Goal: Task Accomplishment & Management: Use online tool/utility

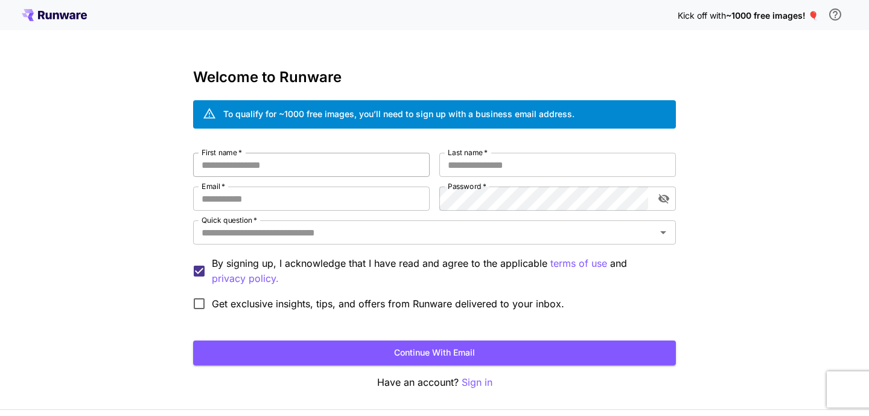
click at [287, 162] on input "First name   *" at bounding box center [311, 165] width 237 height 24
type input "*****"
click at [501, 162] on input "Last name   *" at bounding box center [557, 165] width 237 height 24
click at [260, 199] on input "Email   *" at bounding box center [311, 198] width 237 height 24
paste input "**********"
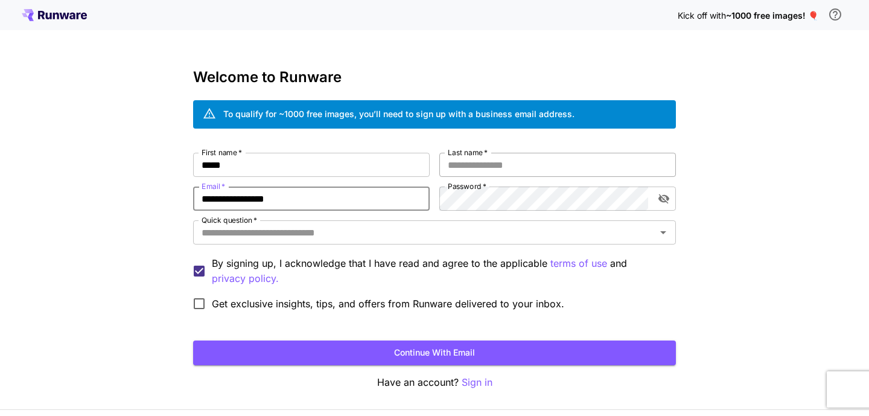
type input "**********"
click at [461, 161] on input "Last name   *" at bounding box center [557, 165] width 237 height 24
click at [729, 216] on div "**********" at bounding box center [434, 227] width 869 height 454
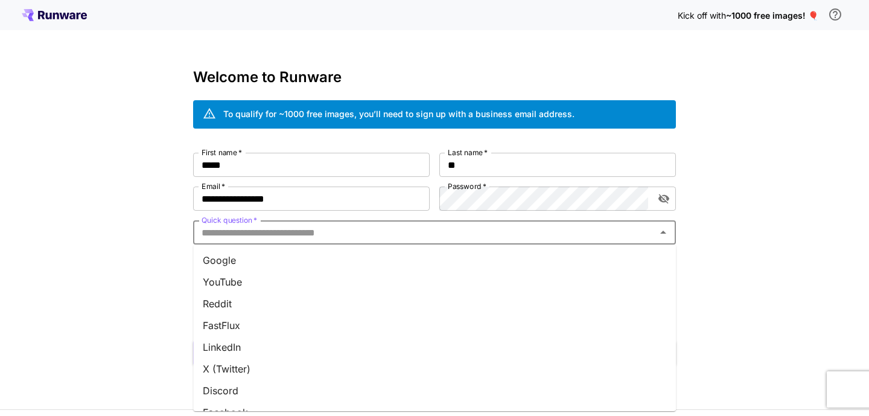
click at [274, 226] on input "Quick question   *" at bounding box center [425, 232] width 456 height 17
drag, startPoint x: 246, startPoint y: 287, endPoint x: 212, endPoint y: 284, distance: 33.9
click at [246, 287] on li "YouTube" at bounding box center [434, 282] width 483 height 22
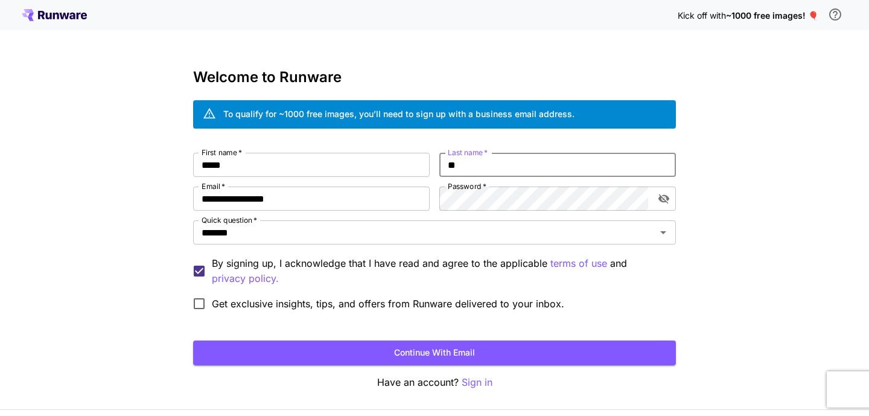
drag, startPoint x: 492, startPoint y: 167, endPoint x: 413, endPoint y: 168, distance: 79.1
click at [439, 168] on input "**" at bounding box center [557, 165] width 237 height 24
type input "***"
click at [807, 217] on div "**********" at bounding box center [434, 227] width 869 height 454
click at [398, 353] on button "Continue with email" at bounding box center [434, 352] width 483 height 25
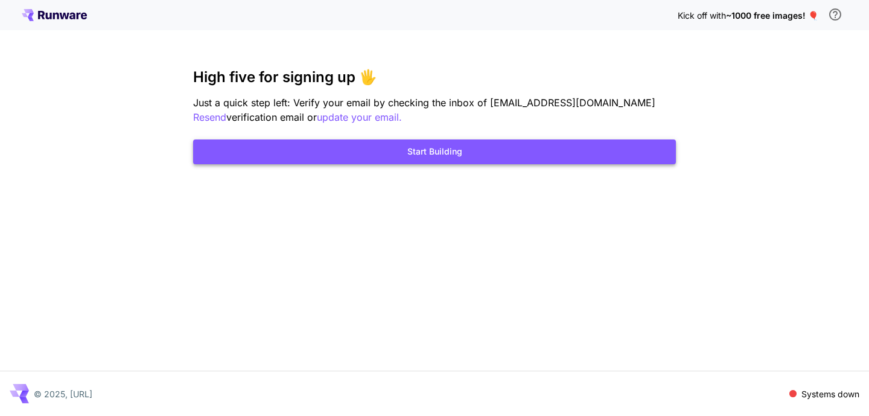
click at [417, 150] on button "Start Building" at bounding box center [434, 151] width 483 height 25
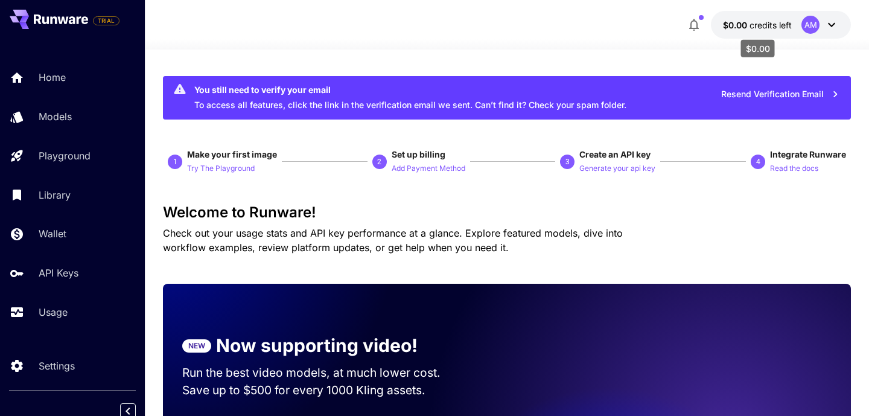
click at [751, 21] on span "credits left" at bounding box center [771, 25] width 42 height 10
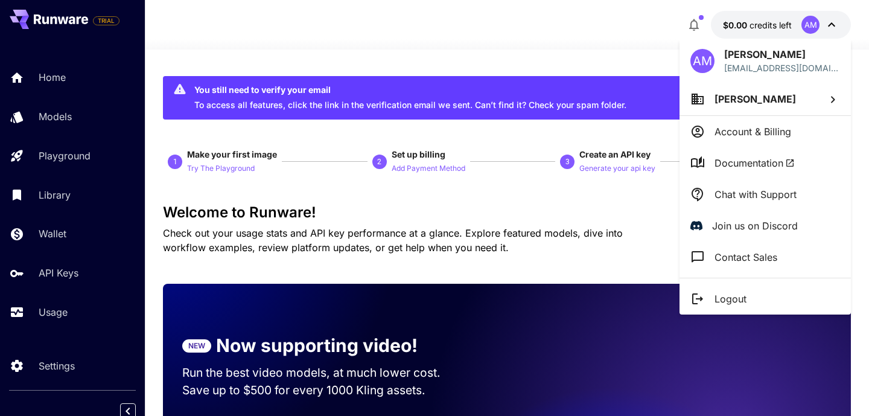
click at [304, 42] on div at bounding box center [434, 208] width 869 height 416
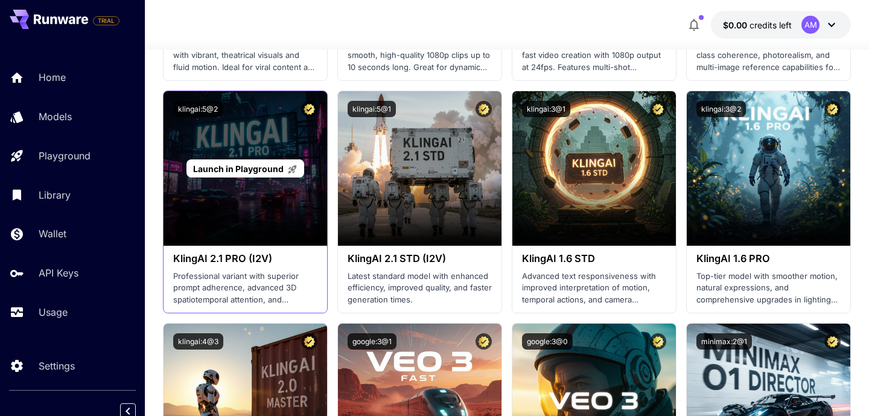
scroll to position [913, 0]
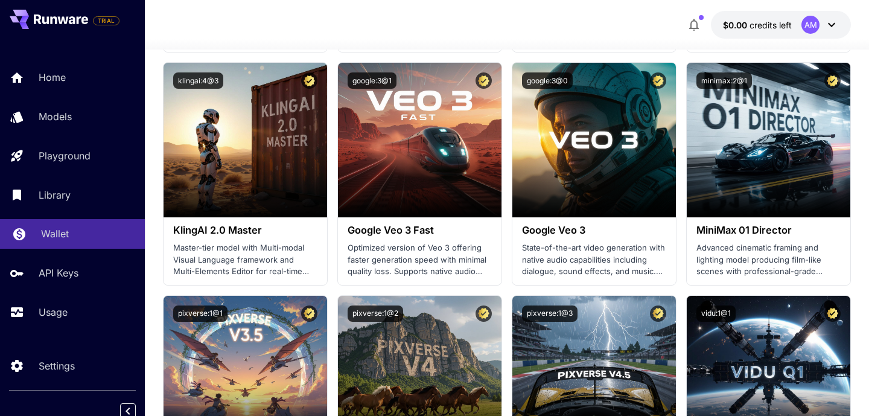
click at [77, 226] on link "Wallet" at bounding box center [72, 234] width 145 height 30
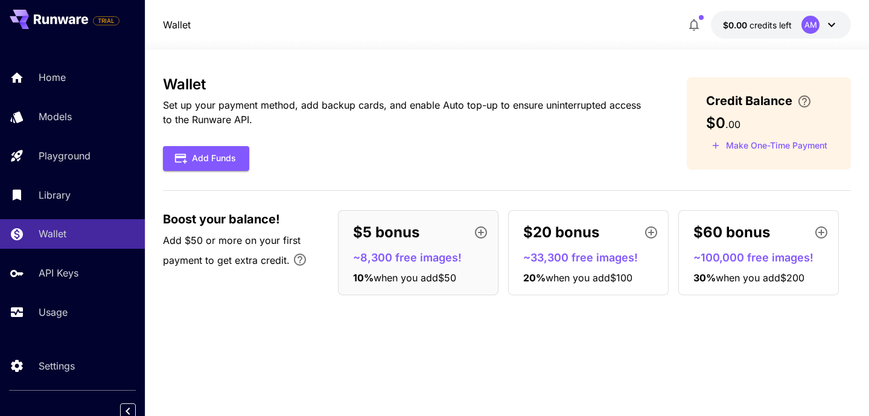
click at [39, 141] on div "Home Models Playground Library Wallet API Keys Usage" at bounding box center [72, 195] width 145 height 264
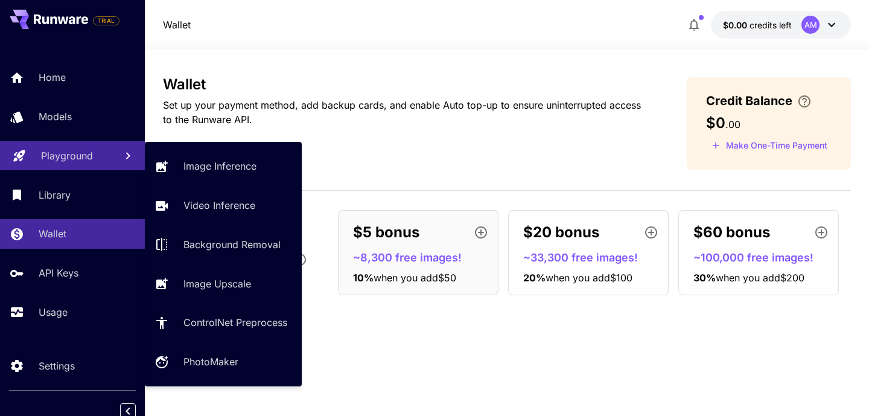
click at [45, 157] on p "Playground" at bounding box center [67, 155] width 52 height 14
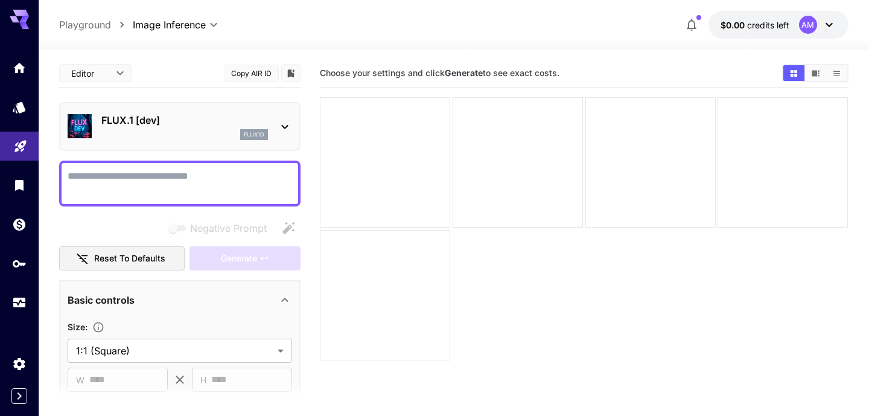
click at [833, 27] on icon at bounding box center [829, 25] width 14 height 14
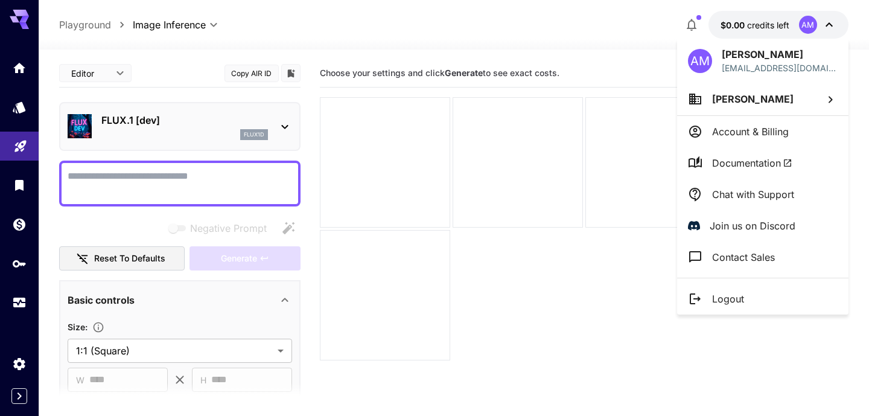
click at [285, 123] on div at bounding box center [434, 208] width 869 height 416
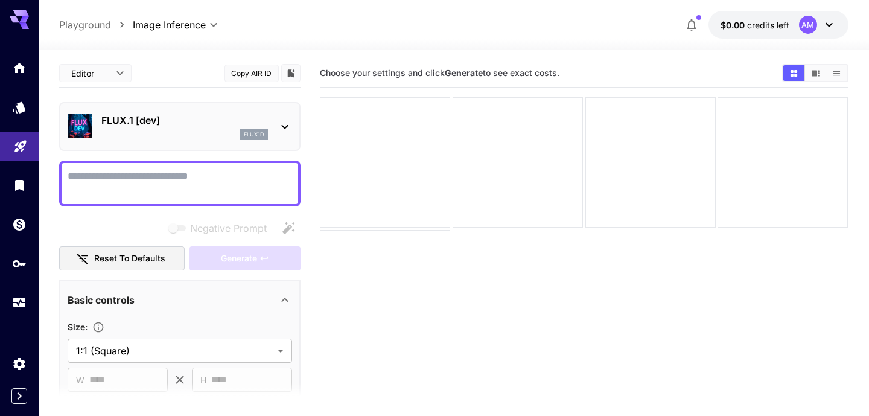
click at [285, 126] on icon at bounding box center [285, 127] width 14 height 14
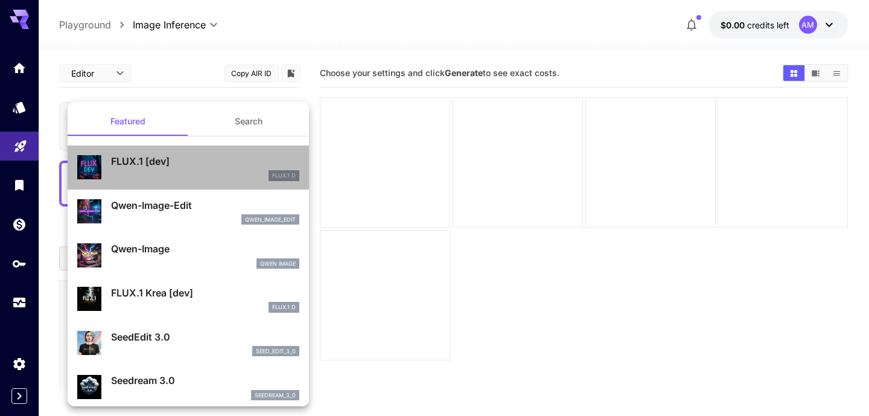
click at [186, 170] on div "FLUX.1 D" at bounding box center [205, 175] width 188 height 11
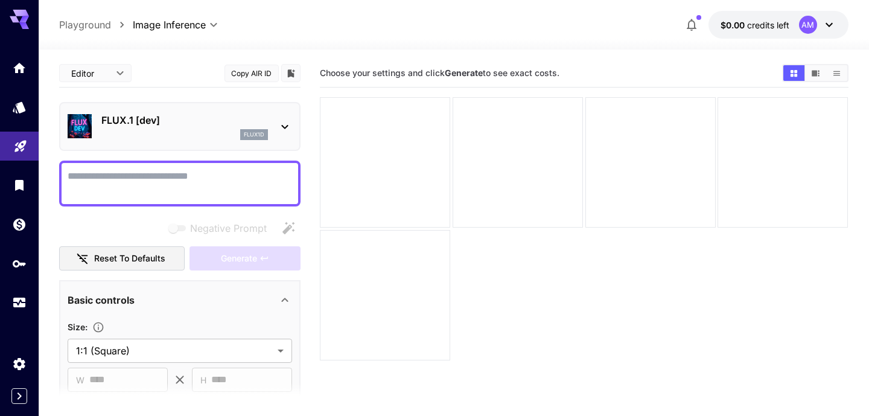
click at [155, 174] on textarea "Negative Prompt" at bounding box center [180, 183] width 225 height 29
click at [287, 126] on icon at bounding box center [285, 127] width 7 height 4
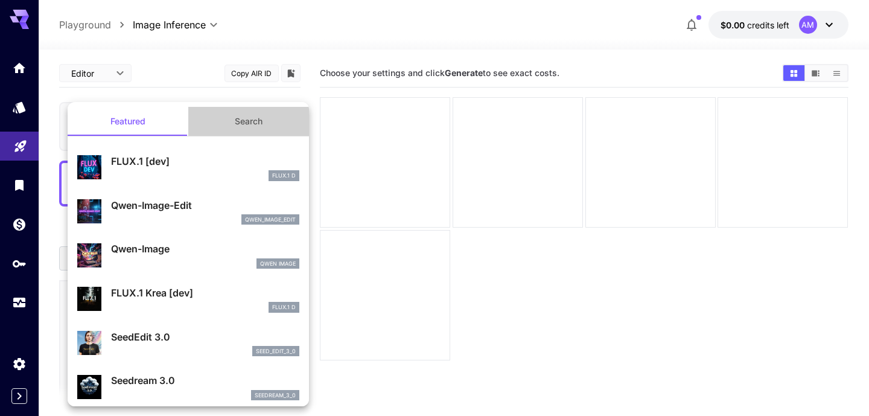
click at [246, 124] on button "Search" at bounding box center [248, 121] width 121 height 29
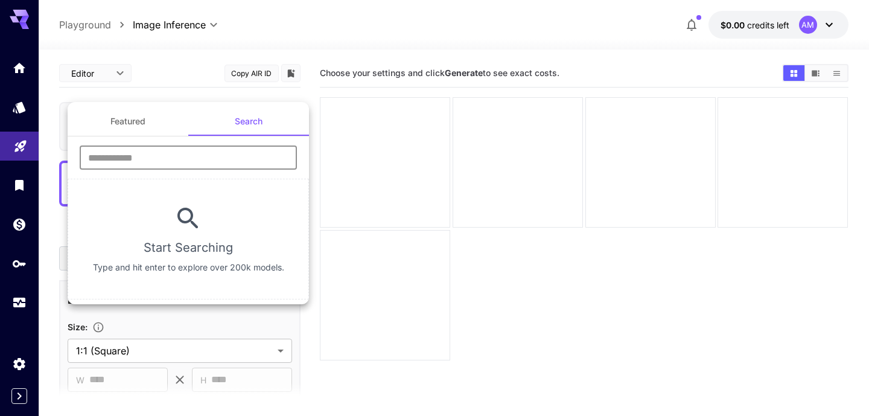
click at [173, 161] on input "text" at bounding box center [188, 157] width 217 height 24
type input "****"
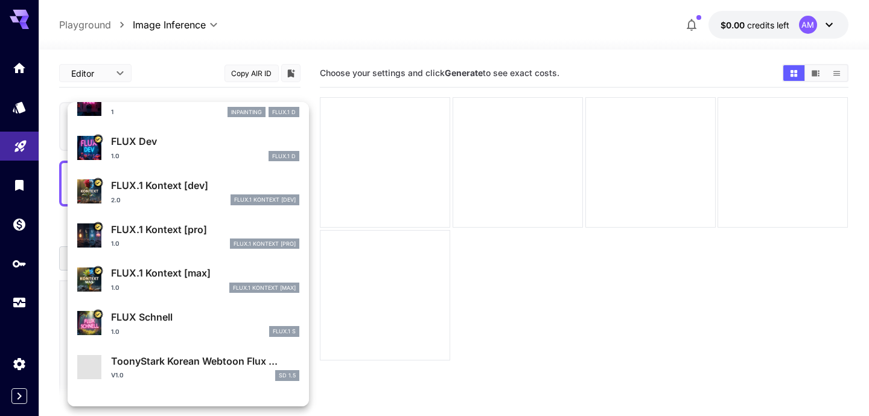
scroll to position [409, 0]
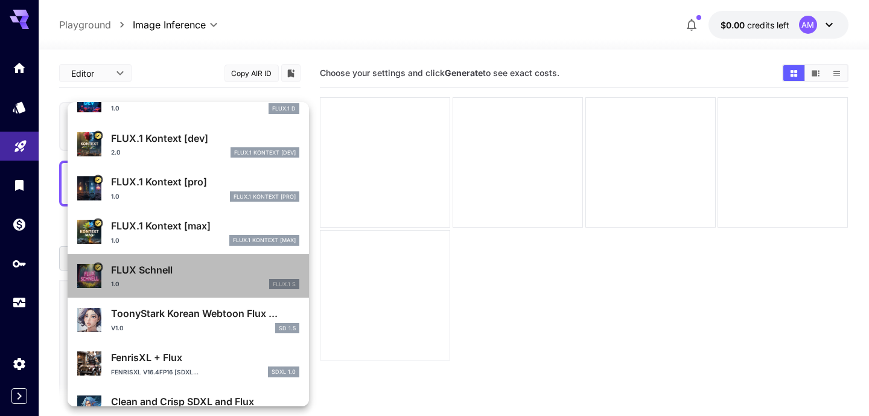
click at [180, 281] on div "1.0 FLUX.1 S" at bounding box center [205, 284] width 188 height 11
type input "*"
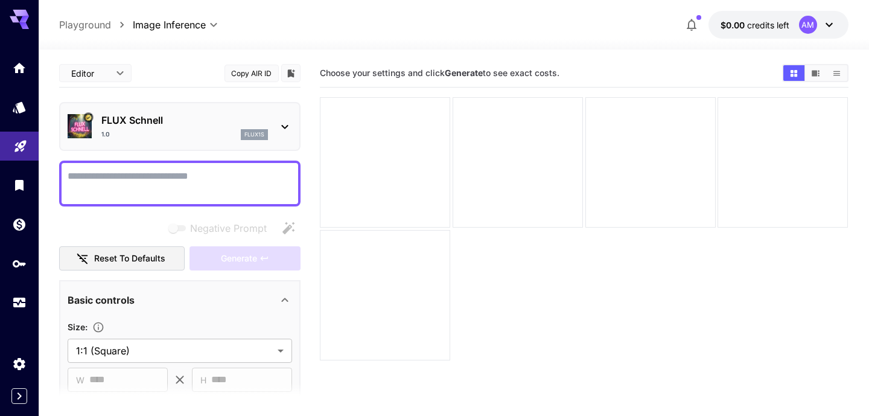
click at [123, 177] on textarea "Negative Prompt" at bounding box center [180, 183] width 225 height 29
paste textarea "**********"
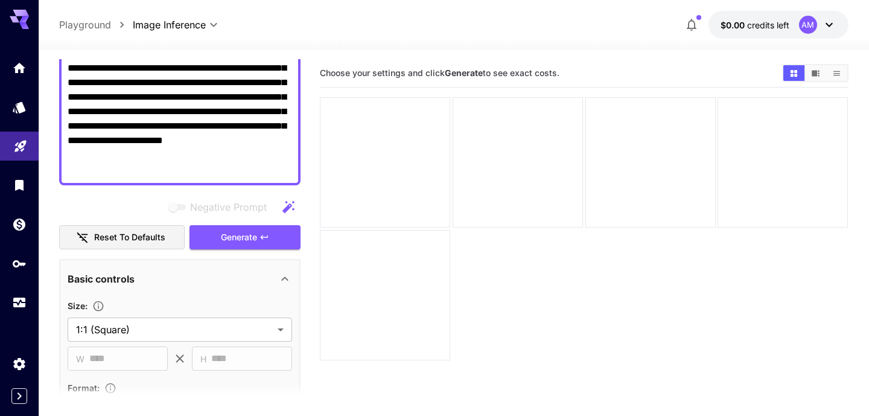
scroll to position [203, 0]
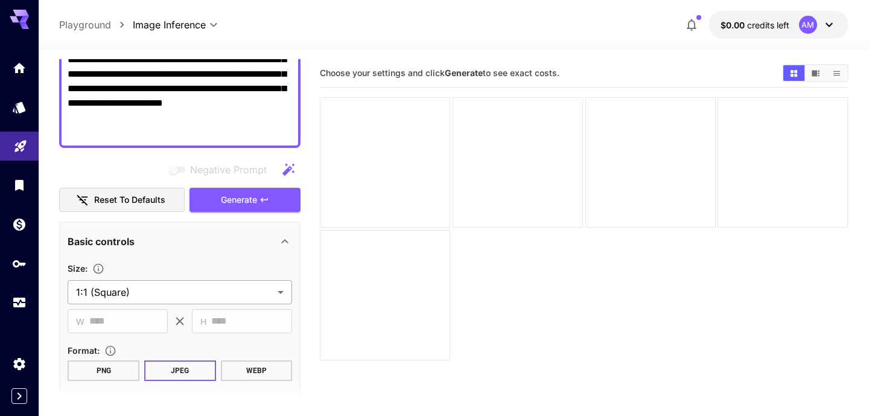
type textarea "**********"
click at [281, 295] on body "**********" at bounding box center [434, 255] width 869 height 511
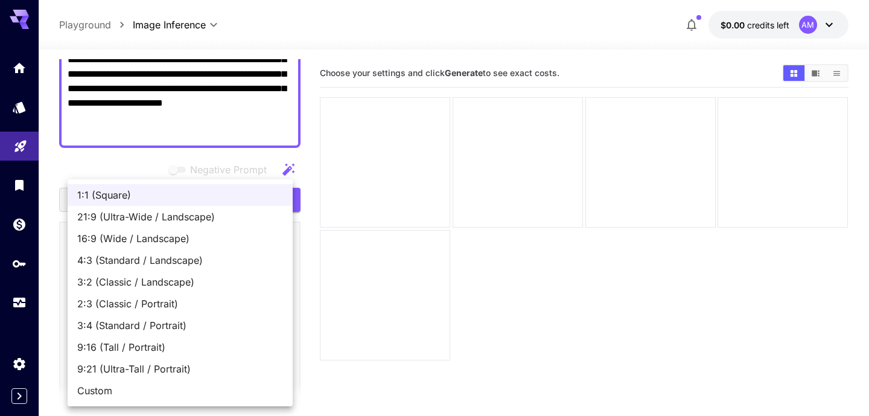
click at [130, 350] on span "9:16 (Tall / Portrait)" at bounding box center [180, 347] width 206 height 14
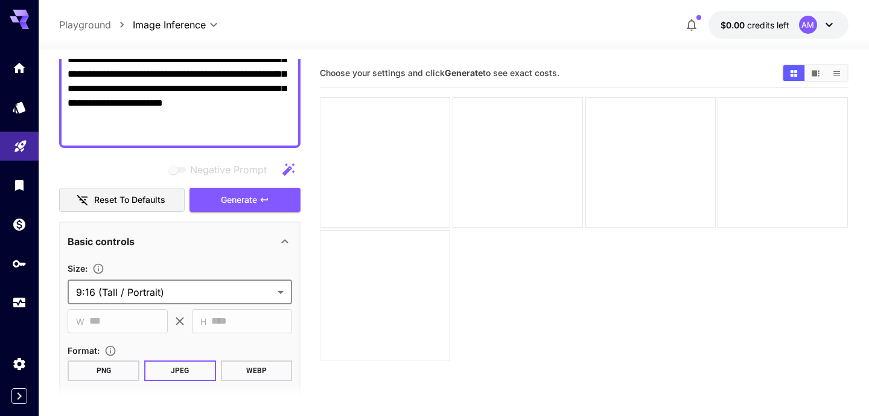
type input "**********"
type input "***"
type input "****"
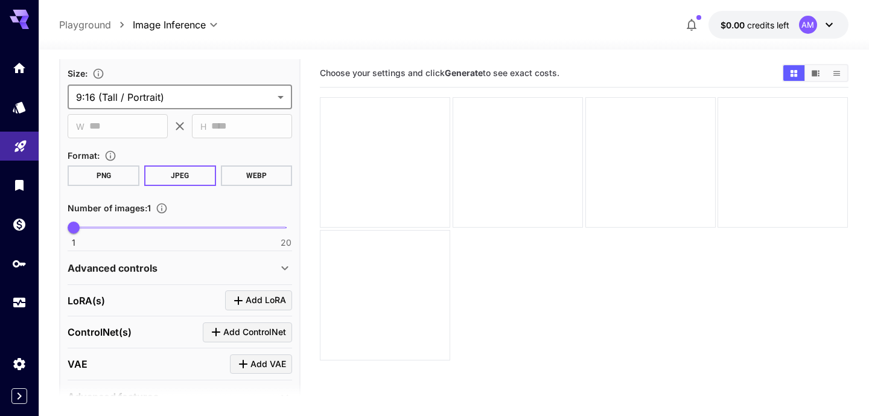
scroll to position [391, 0]
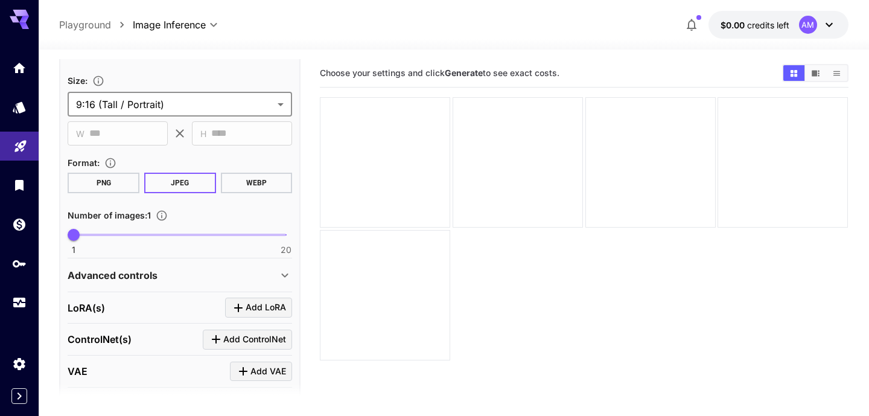
click at [251, 183] on button "WEBP" at bounding box center [257, 183] width 72 height 21
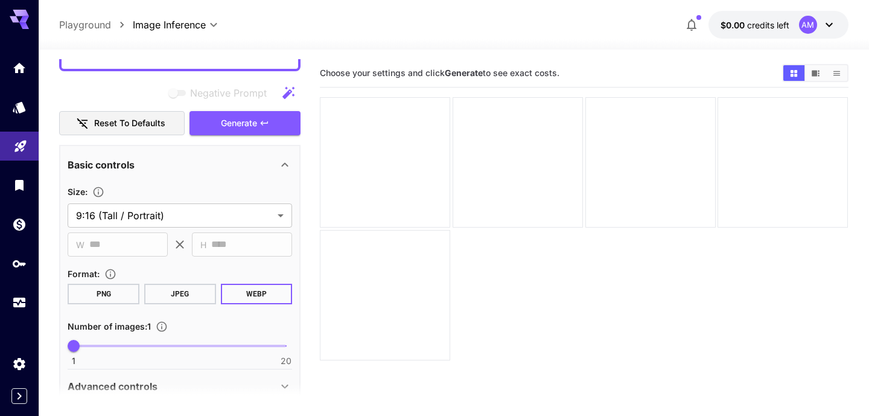
scroll to position [255, 0]
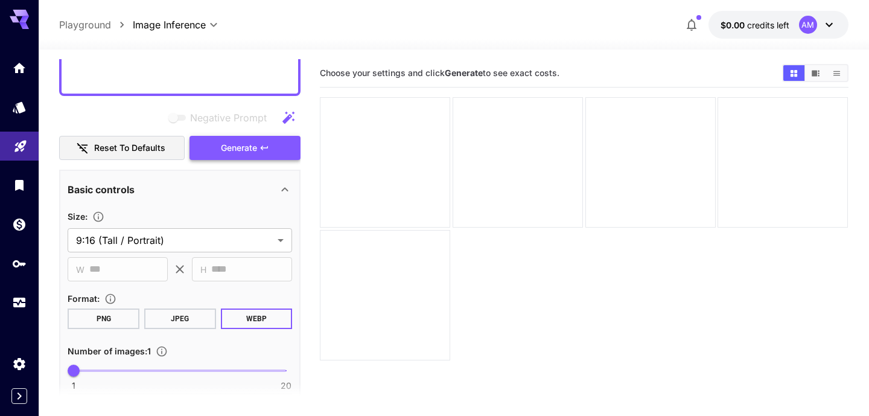
click at [233, 151] on span "Generate" at bounding box center [239, 148] width 36 height 15
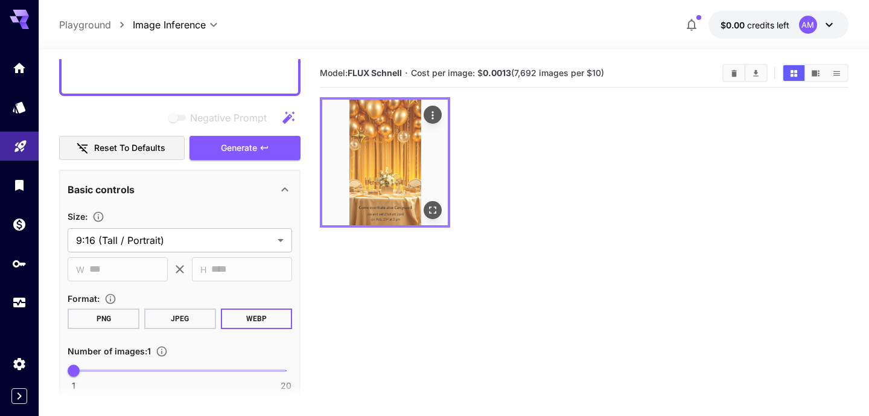
click at [374, 164] on img at bounding box center [385, 163] width 126 height 126
click at [430, 209] on icon "Open in fullscreen" at bounding box center [433, 210] width 12 height 12
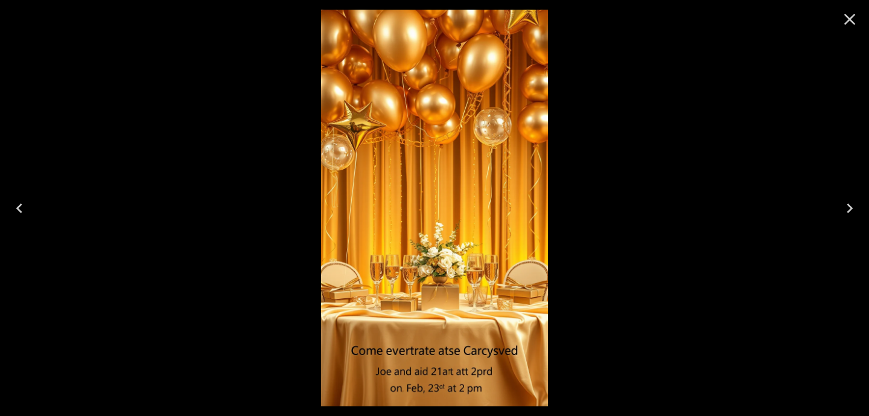
click at [852, 24] on icon "Close" at bounding box center [849, 19] width 19 height 19
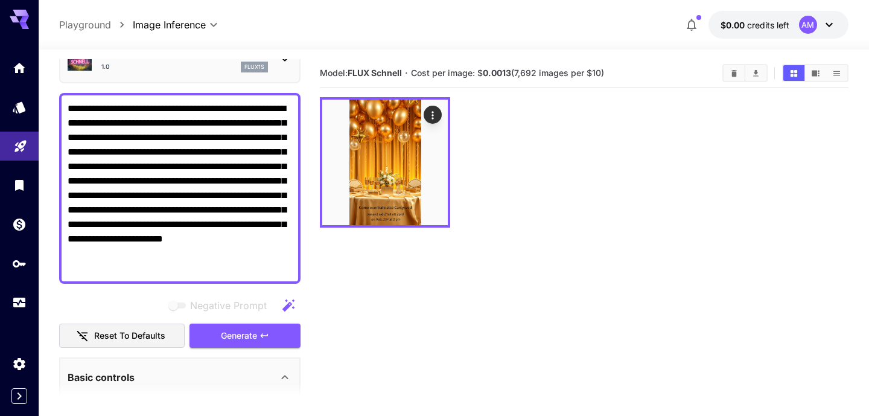
scroll to position [51, 0]
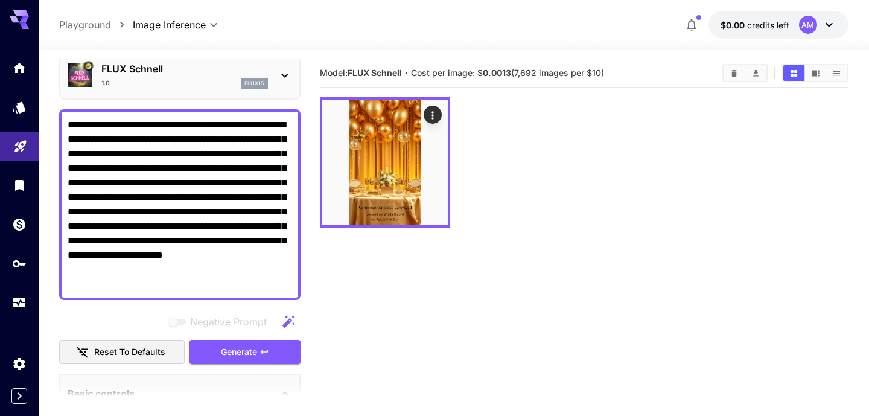
drag, startPoint x: 631, startPoint y: 72, endPoint x: 320, endPoint y: 77, distance: 311.5
click at [320, 77] on main "**********" at bounding box center [453, 271] width 789 height 425
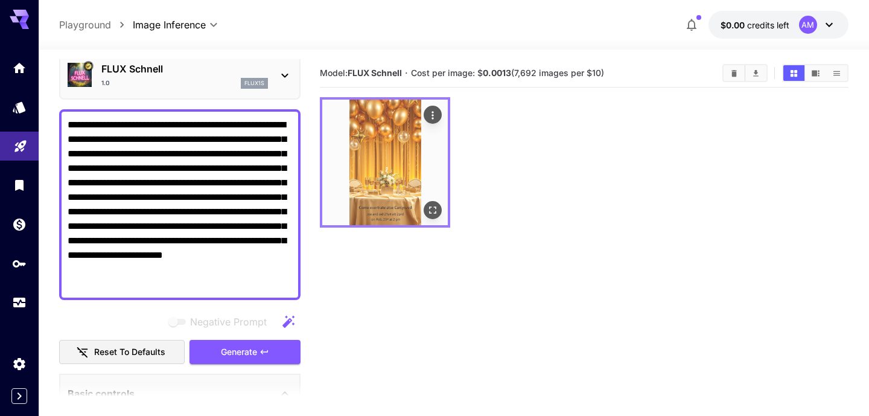
copy section "Model: FLUX Schnell · Cost per image: $ 0.0013 (7,692 images per $10)"
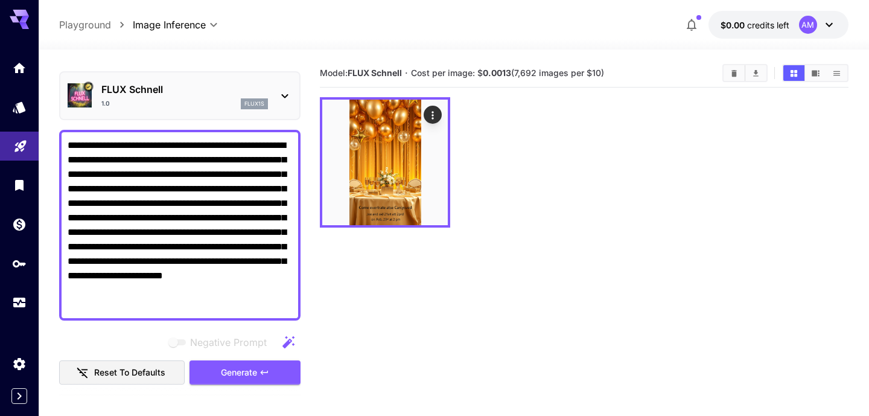
scroll to position [0, 0]
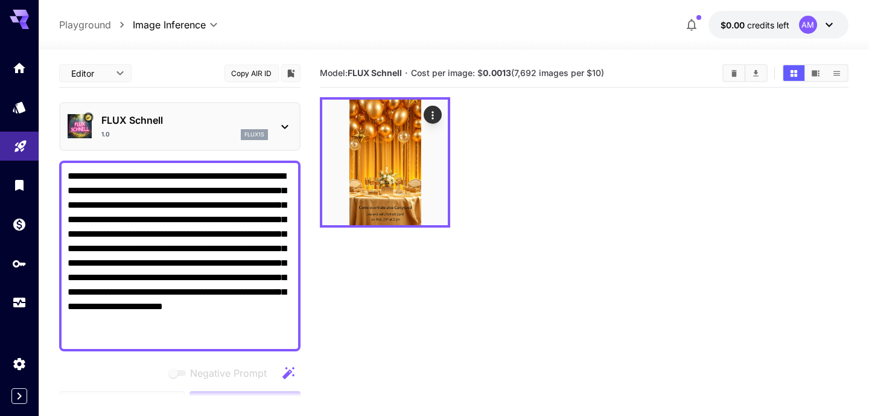
click at [283, 124] on icon at bounding box center [285, 127] width 14 height 14
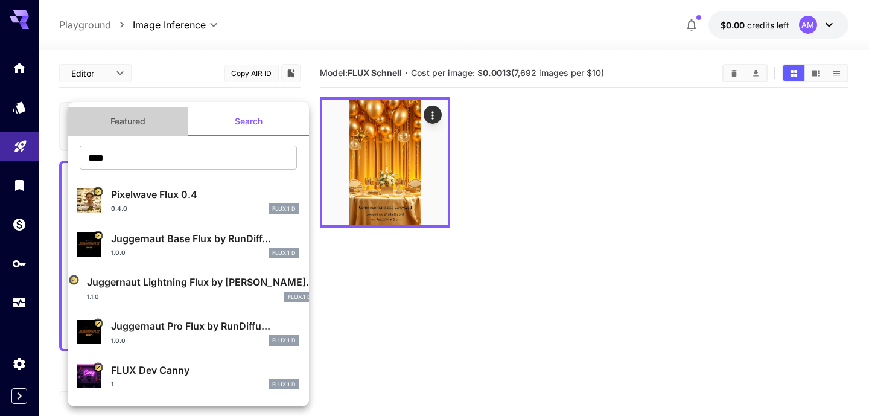
click at [128, 124] on button "Featured" at bounding box center [128, 121] width 121 height 29
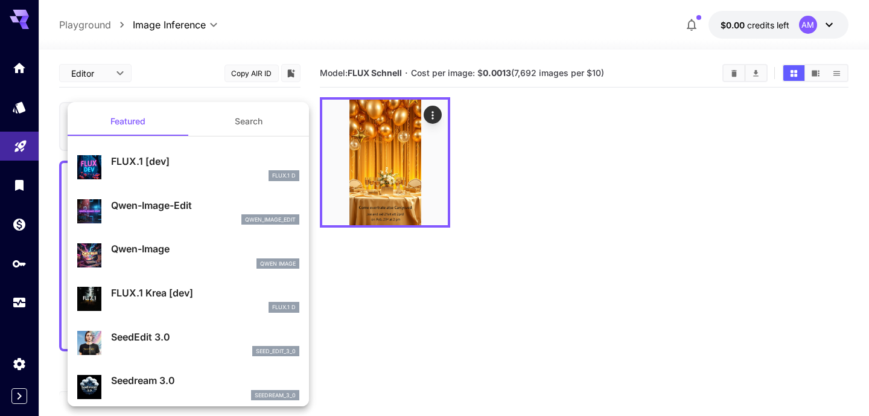
click at [172, 169] on div "FLUX.1 [dev] FLUX.1 D" at bounding box center [205, 167] width 188 height 27
type input "**"
type input "***"
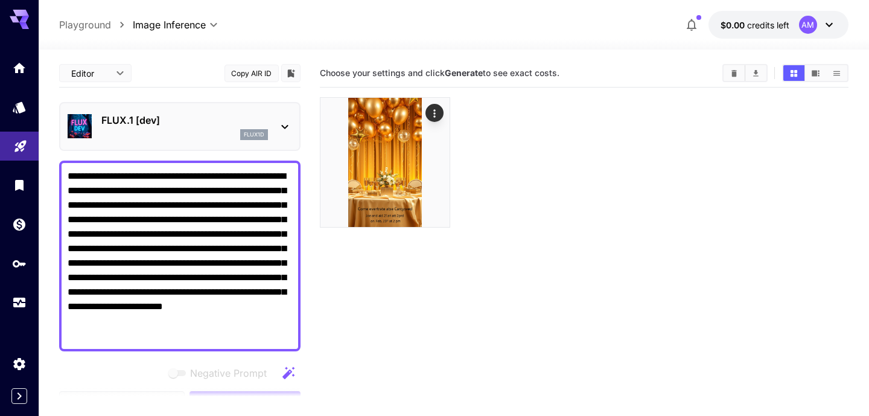
scroll to position [136, 0]
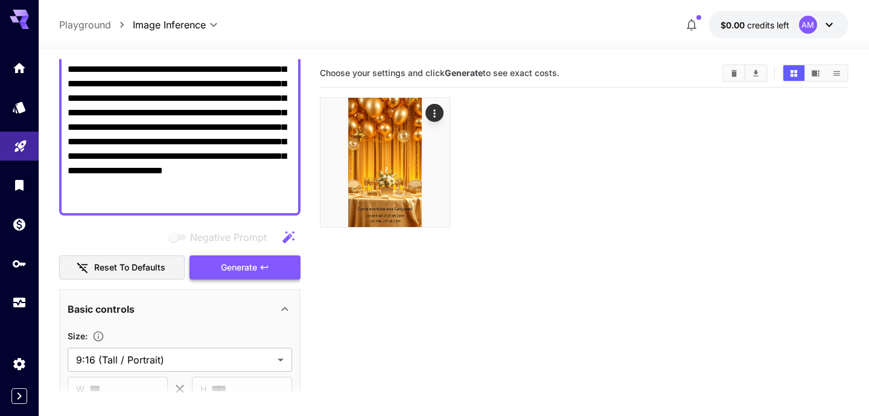
click at [218, 272] on button "Generate" at bounding box center [245, 267] width 111 height 25
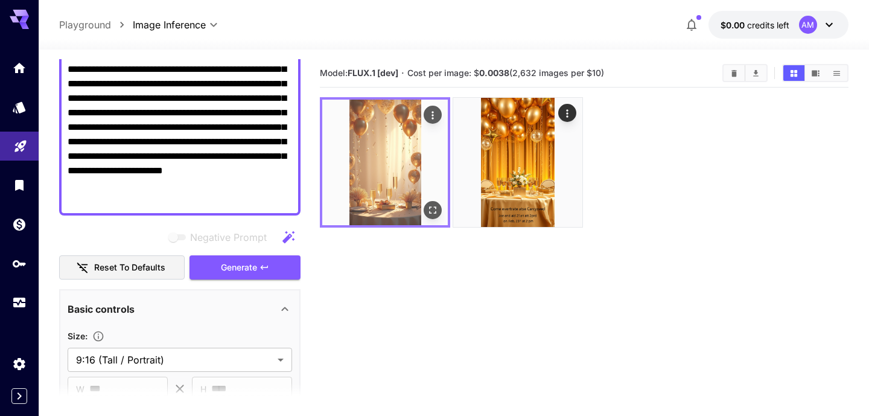
click at [398, 175] on img at bounding box center [385, 163] width 126 height 126
click at [433, 213] on icon "Open in fullscreen" at bounding box center [433, 210] width 12 height 12
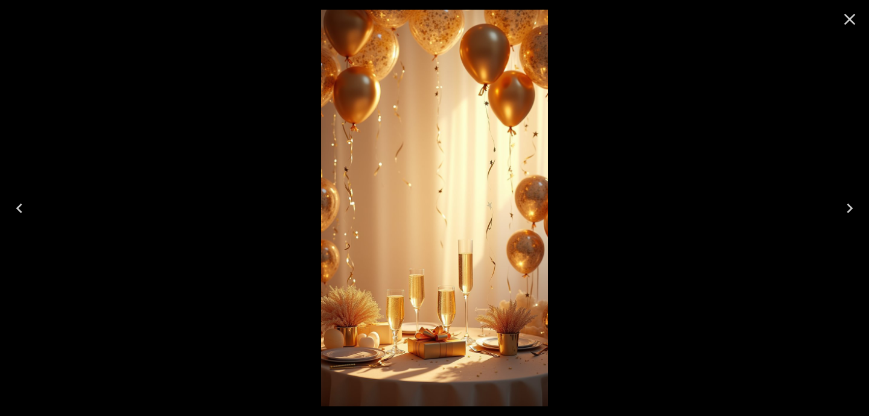
click at [850, 18] on icon "Close" at bounding box center [849, 19] width 11 height 11
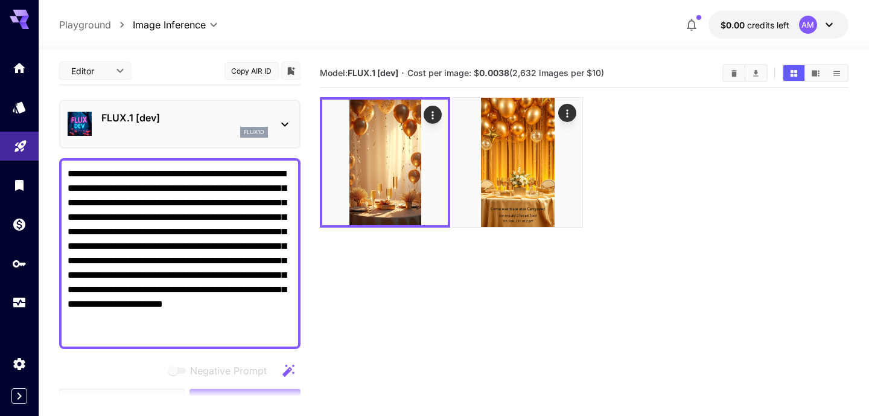
scroll to position [0, 0]
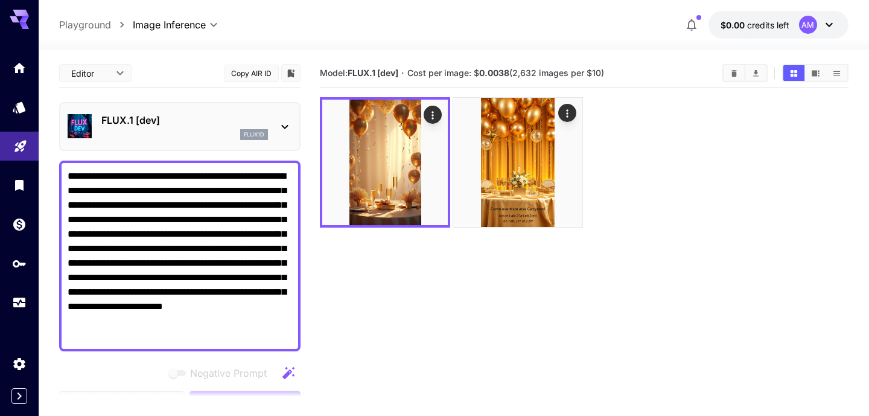
drag, startPoint x: 610, startPoint y: 70, endPoint x: 322, endPoint y: 72, distance: 287.9
click at [322, 72] on section "Model: FLUX.1 [dev] · Cost per image: $ 0.0038 (2,632 images per $10)" at bounding box center [516, 73] width 393 height 14
copy section "Model: FLUX.1 [dev] · Cost per image: $ 0.0038 (2,632 images per $10)"
click at [286, 121] on icon at bounding box center [285, 127] width 14 height 14
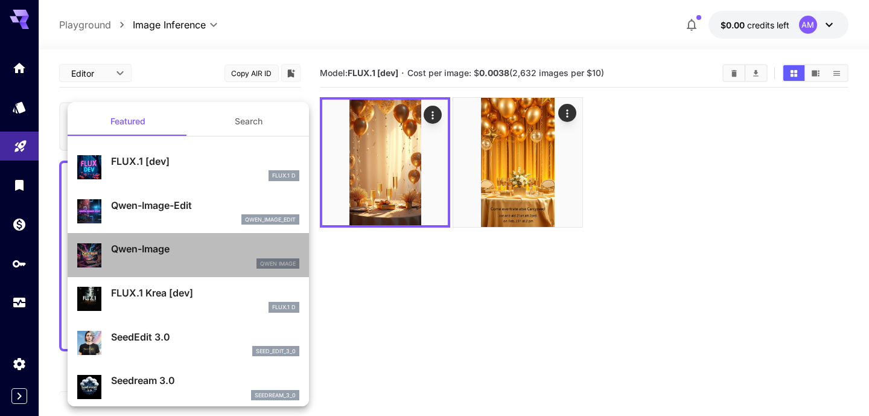
click at [176, 251] on p "Qwen-Image" at bounding box center [205, 248] width 188 height 14
type input "**"
type input "***"
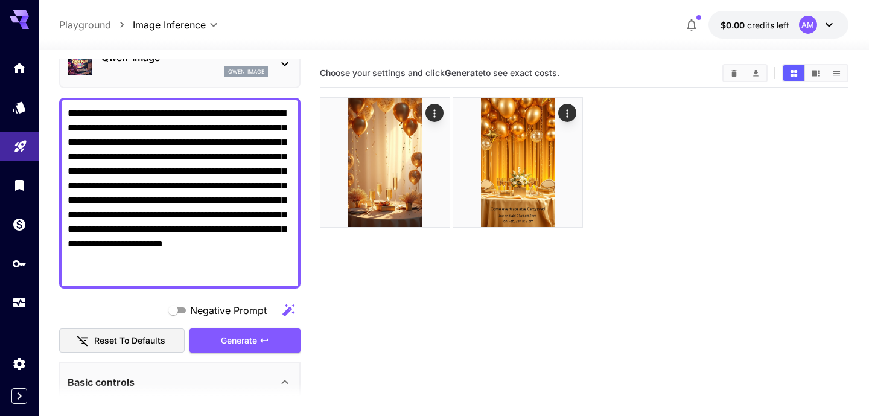
scroll to position [68, 0]
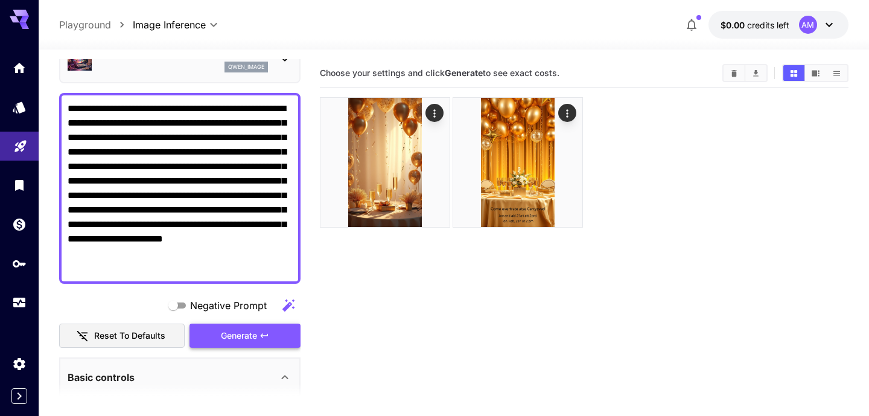
click at [242, 333] on span "Generate" at bounding box center [239, 335] width 36 height 15
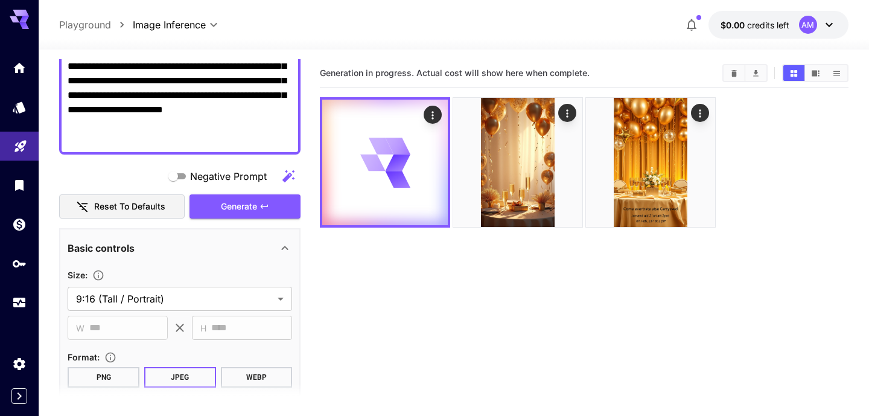
scroll to position [203, 0]
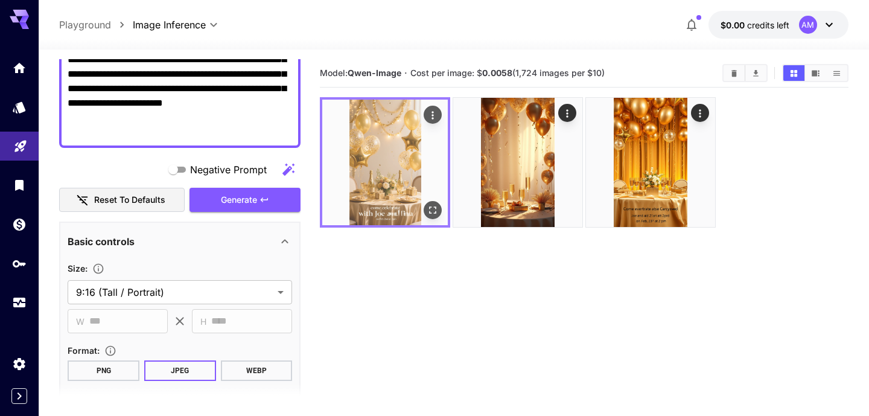
click at [393, 190] on img at bounding box center [385, 163] width 126 height 126
click at [439, 211] on icon "Open in fullscreen" at bounding box center [433, 210] width 12 height 12
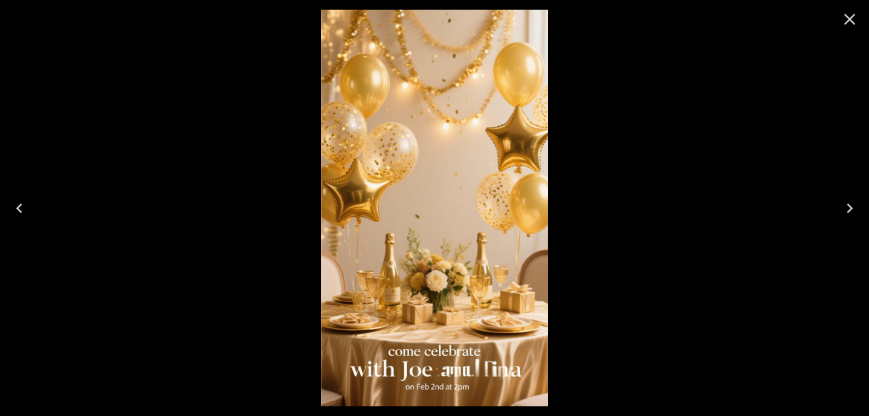
click at [847, 19] on icon "Close" at bounding box center [849, 19] width 19 height 19
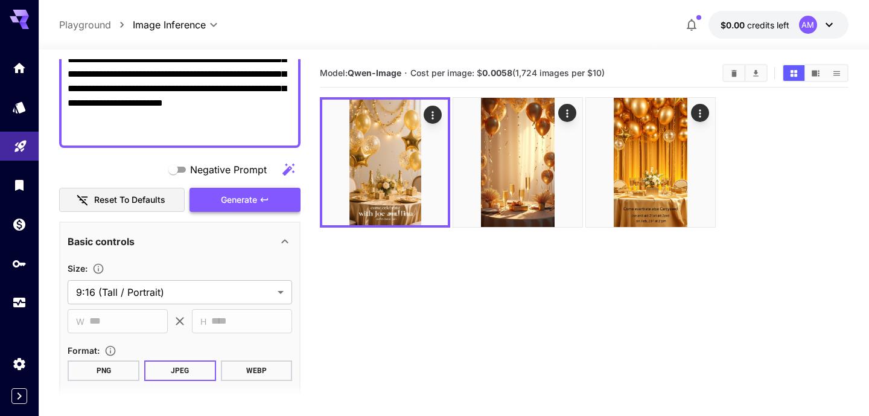
scroll to position [68, 0]
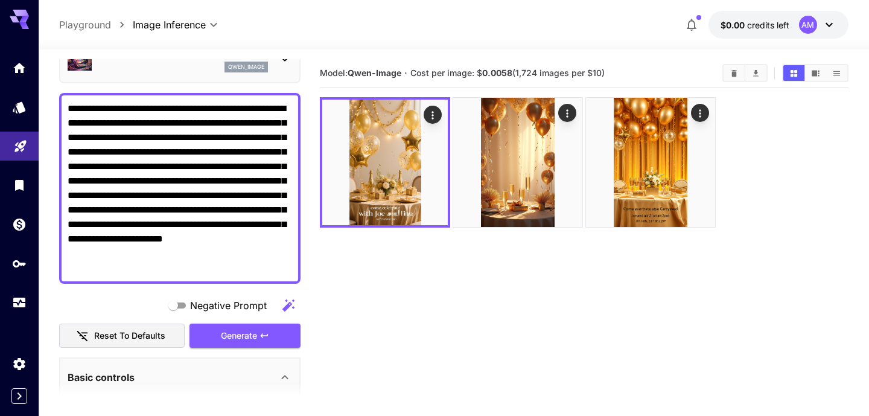
drag, startPoint x: 613, startPoint y: 74, endPoint x: 322, endPoint y: 74, distance: 291.5
click at [322, 74] on section "Model: Qwen-Image · Cost per image: $ 0.0058 (1,724 images per $10)" at bounding box center [516, 73] width 393 height 14
copy section "Model: Qwen-Image · Cost per image: $ 0.0058 (1,724 images per $10)"
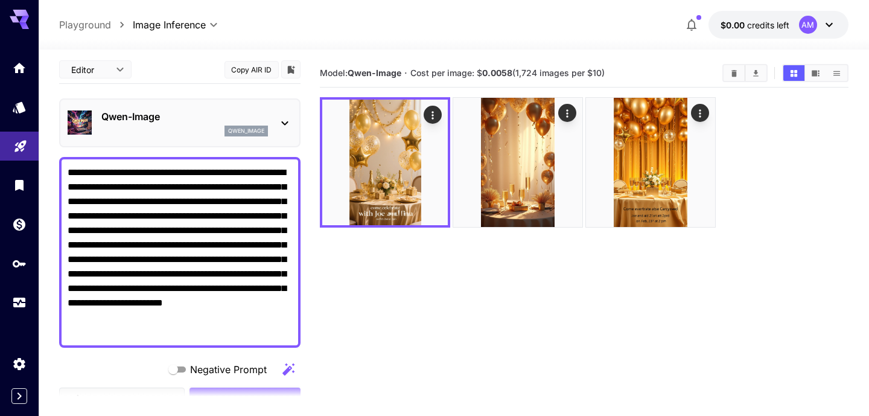
scroll to position [0, 0]
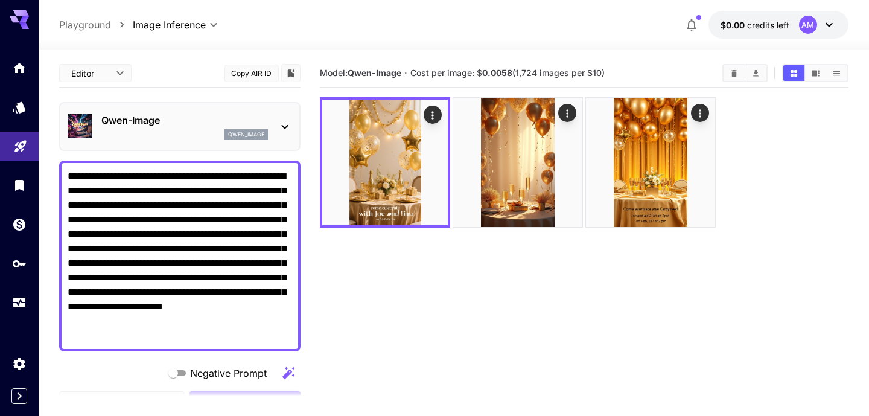
click at [284, 130] on icon at bounding box center [285, 127] width 14 height 14
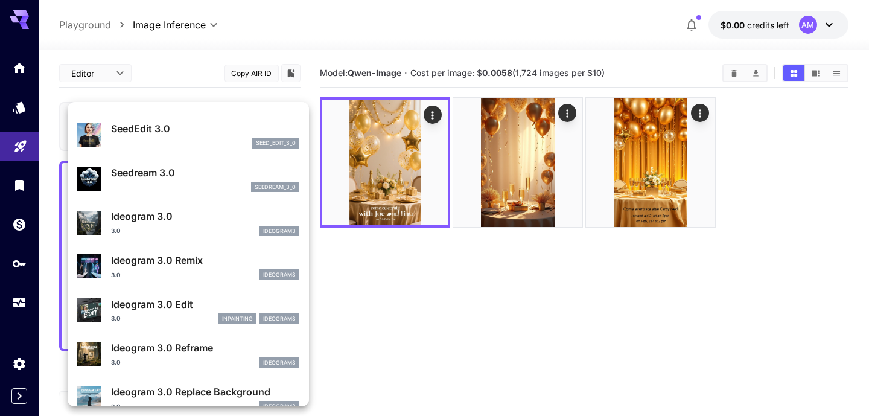
scroll to position [205, 0]
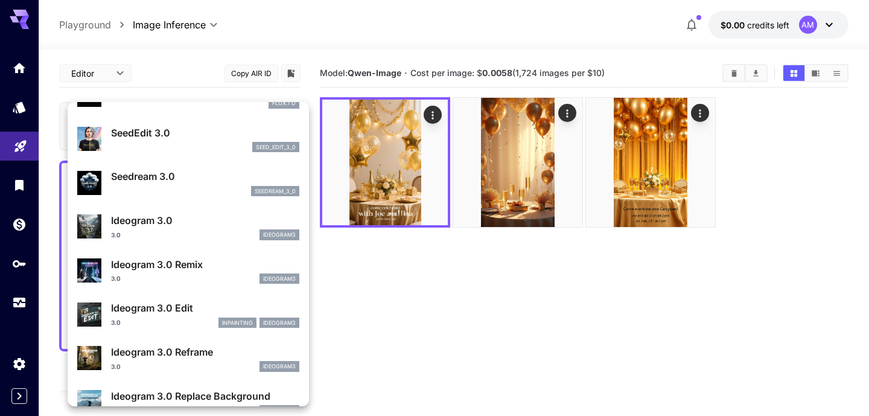
click at [181, 227] on p "Ideogram 3.0" at bounding box center [205, 220] width 188 height 14
type input "**********"
type input "****"
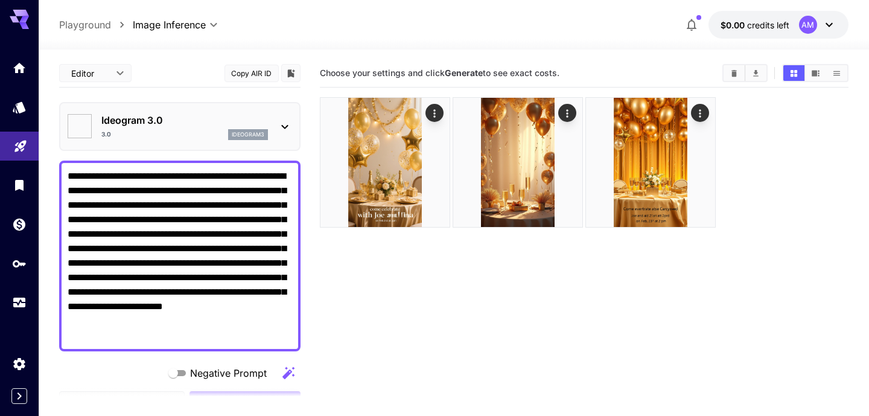
type input "*******"
type input "****"
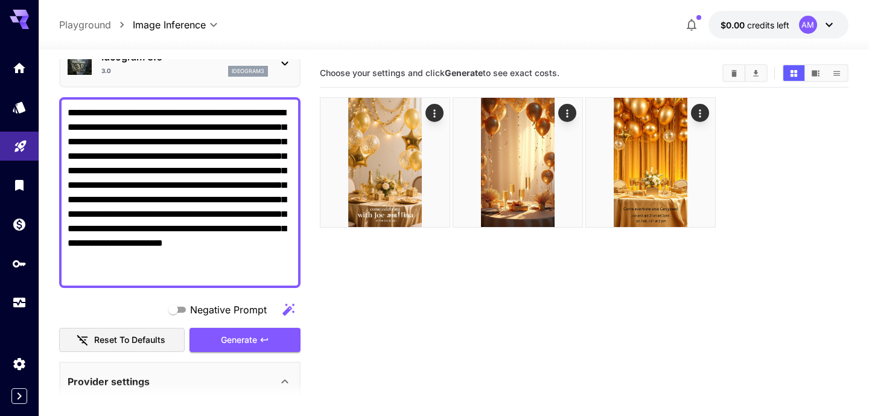
scroll to position [68, 0]
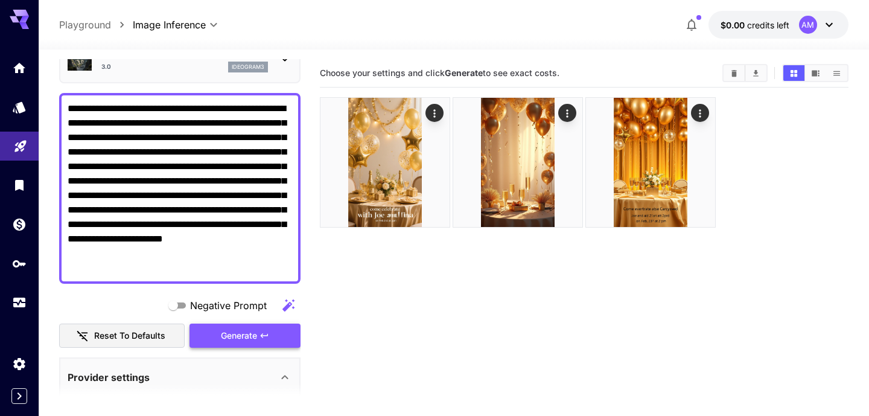
click at [242, 336] on span "Generate" at bounding box center [239, 335] width 36 height 15
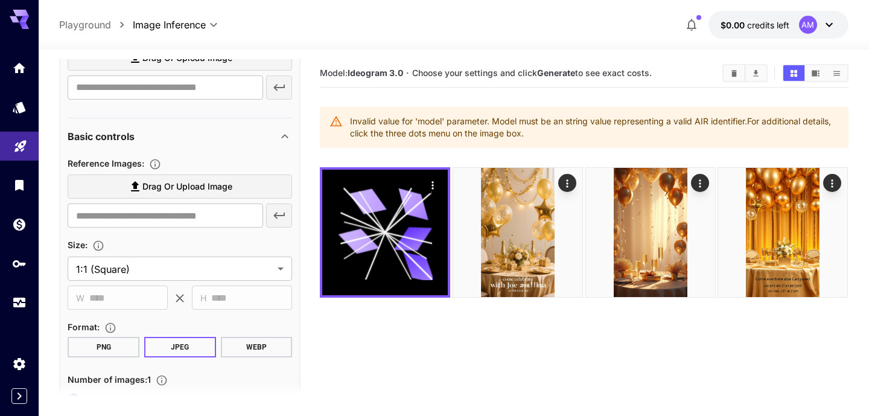
scroll to position [783, 0]
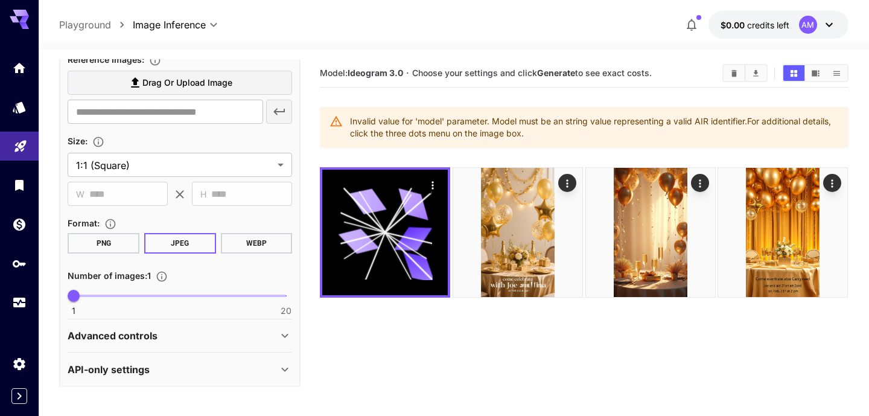
click at [267, 331] on div "Advanced controls" at bounding box center [173, 335] width 210 height 14
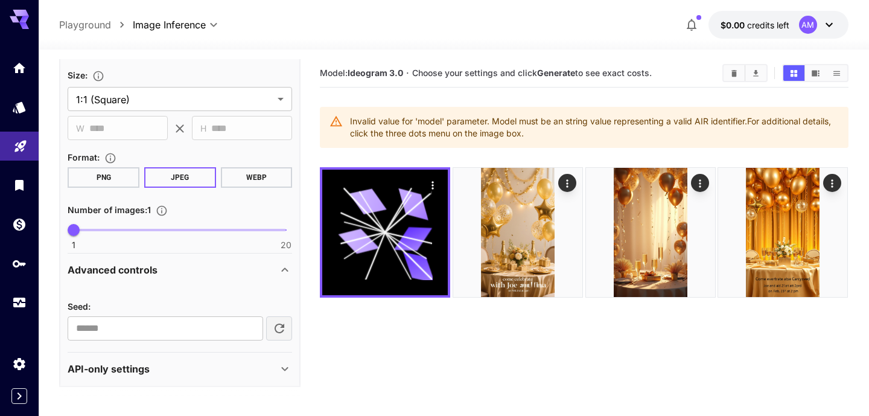
click at [277, 272] on div "Advanced controls" at bounding box center [173, 270] width 210 height 14
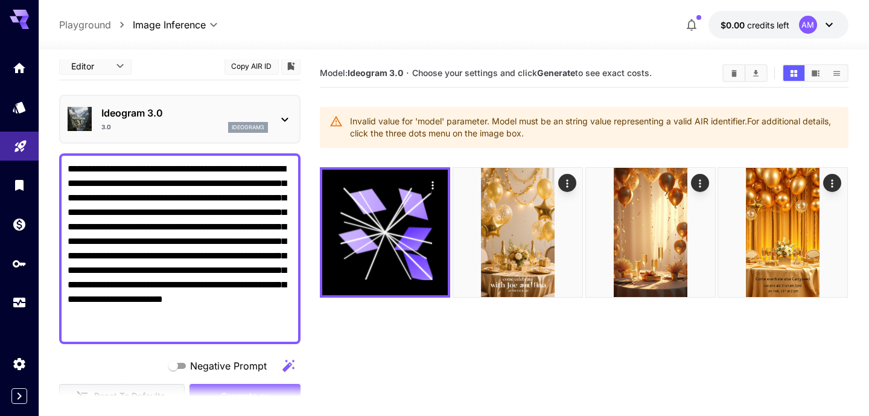
scroll to position [0, 0]
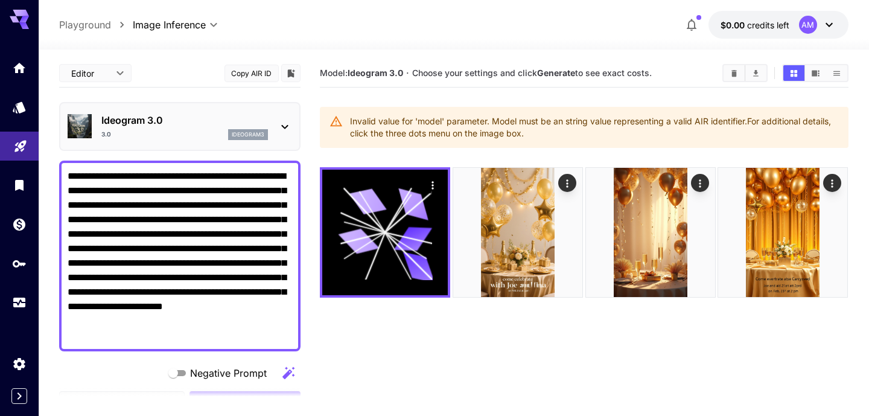
click at [282, 128] on icon at bounding box center [285, 127] width 14 height 14
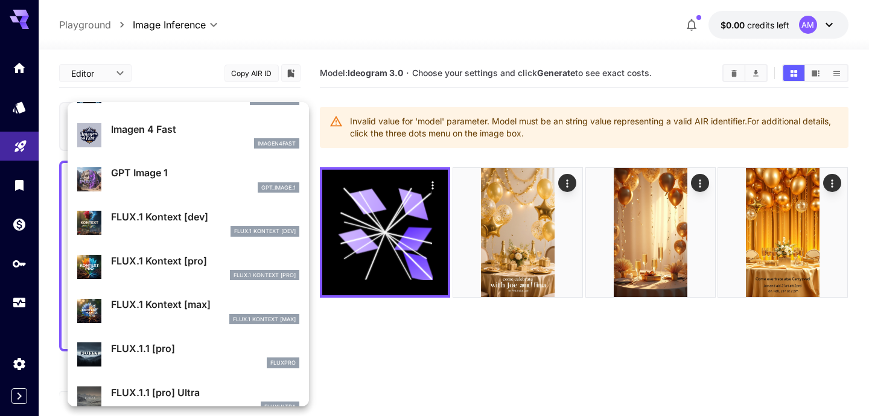
scroll to position [613, 0]
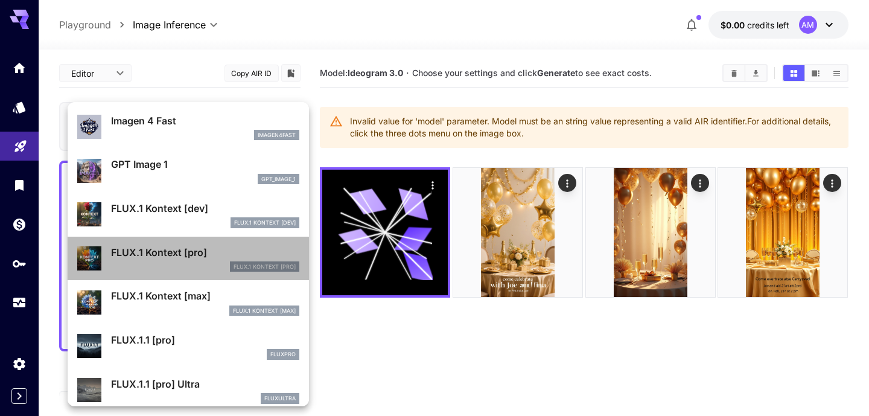
click at [194, 260] on div "FLUX.1 Kontext [pro] FLUX.1 Kontext [pro]" at bounding box center [205, 258] width 188 height 27
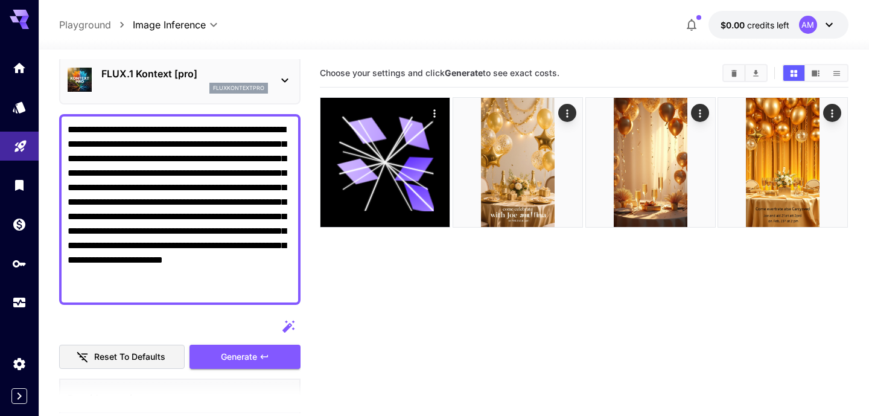
scroll to position [136, 0]
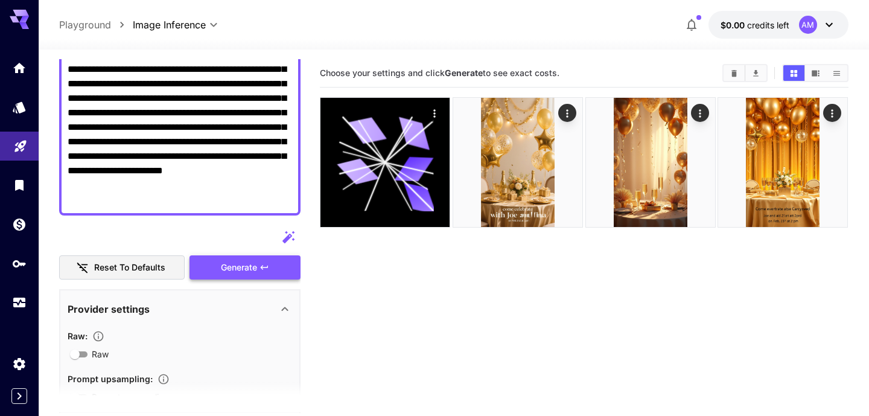
click at [240, 269] on span "Generate" at bounding box center [239, 267] width 36 height 15
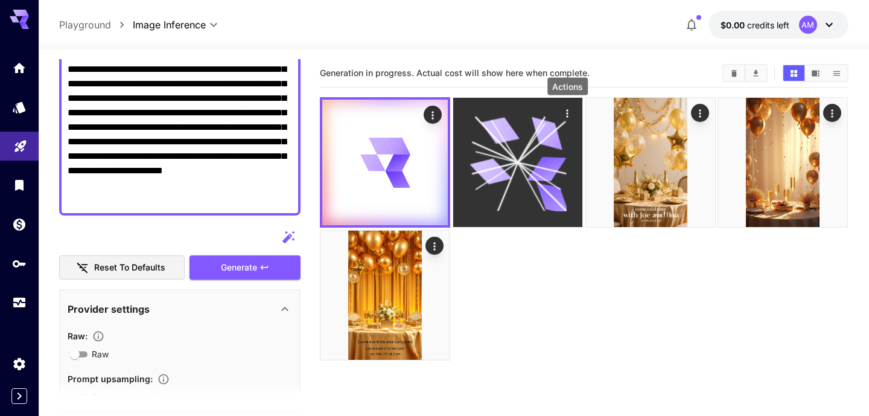
click at [569, 108] on icon "Actions" at bounding box center [567, 113] width 12 height 12
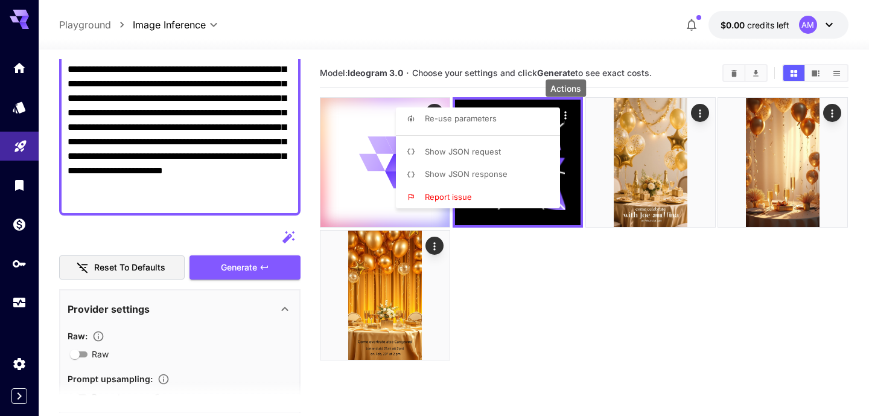
click at [521, 281] on div at bounding box center [434, 208] width 869 height 416
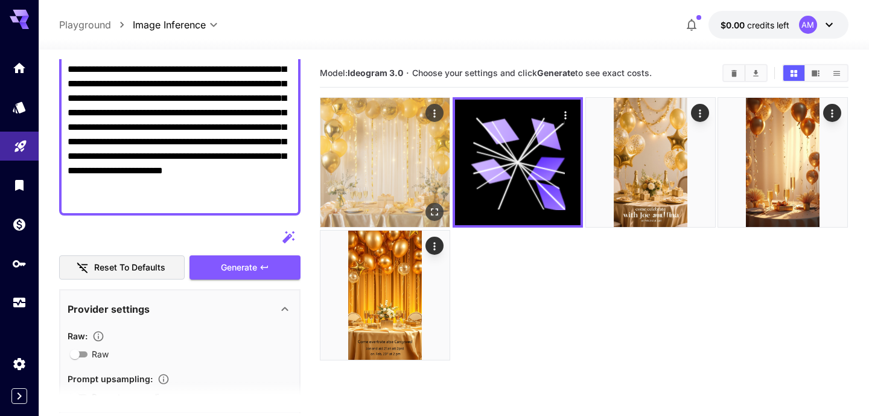
click at [400, 167] on img at bounding box center [384, 162] width 129 height 129
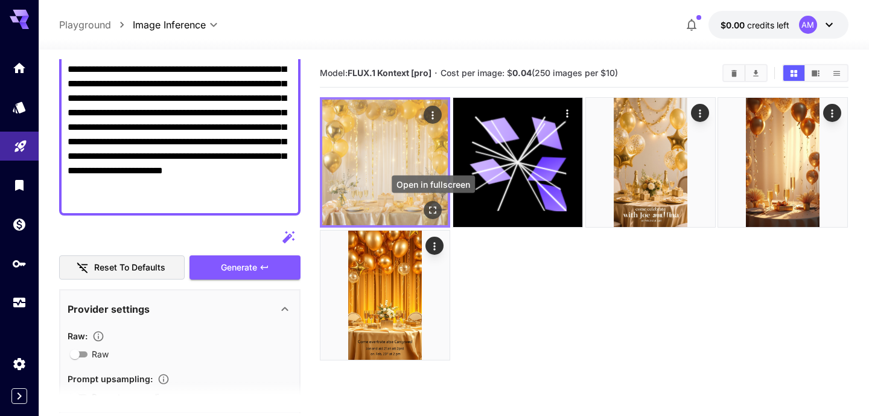
click at [442, 209] on button "Open in fullscreen" at bounding box center [433, 210] width 18 height 18
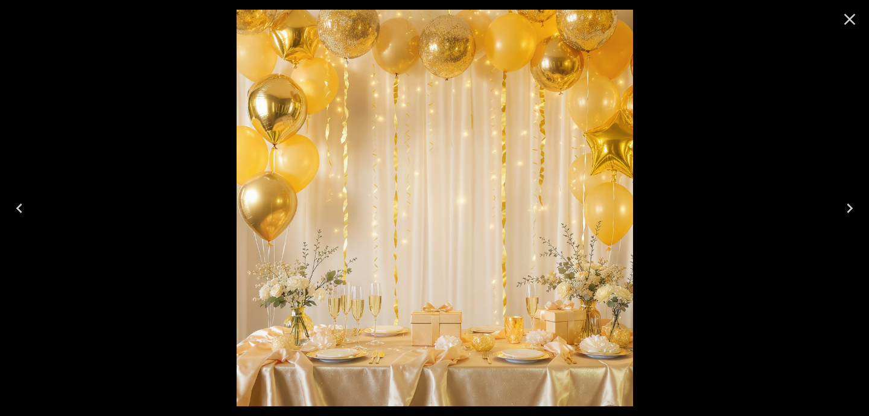
click at [847, 18] on icon "Close" at bounding box center [849, 19] width 11 height 11
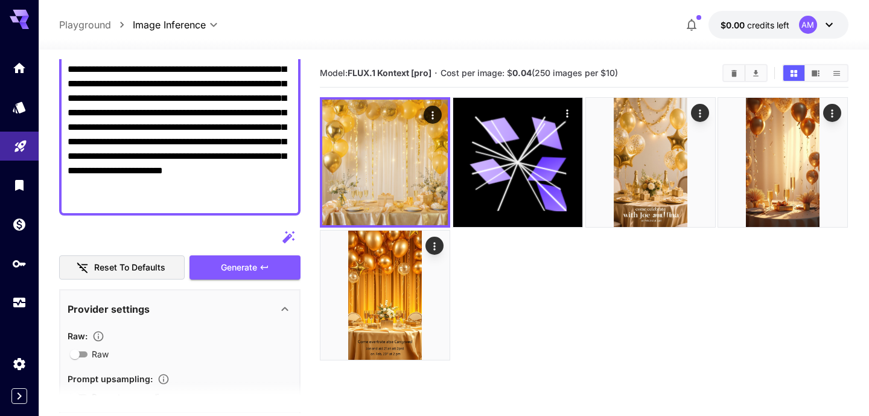
drag, startPoint x: 629, startPoint y: 73, endPoint x: 322, endPoint y: 74, distance: 307.8
click at [322, 74] on section "Model: FLUX.1 Kontext [pro] · Cost per image: $ 0.04 (250 images per $10)" at bounding box center [516, 73] width 393 height 14
copy section "Model: FLUX.1 Kontext [pro] · Cost per image: $ 0.04 (250 images per $10)"
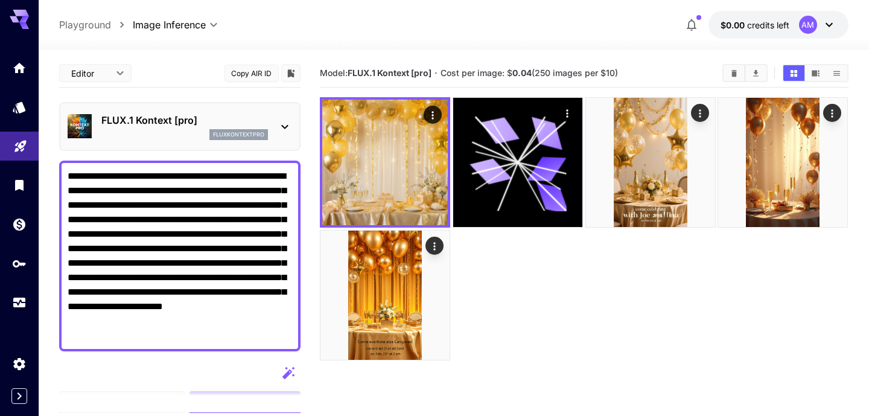
scroll to position [0, 0]
click at [285, 126] on icon at bounding box center [285, 127] width 14 height 14
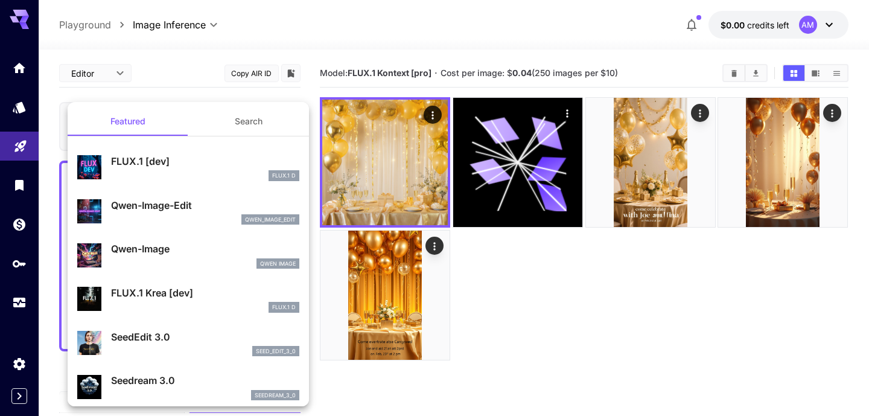
click at [182, 252] on p "Qwen-Image" at bounding box center [205, 248] width 188 height 14
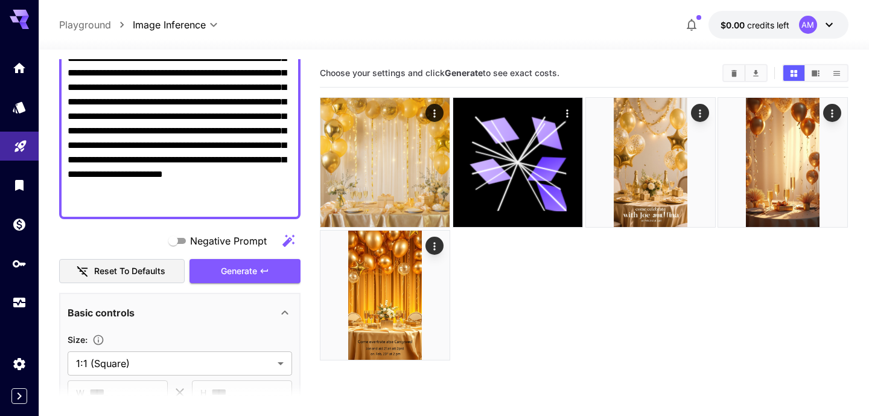
scroll to position [136, 0]
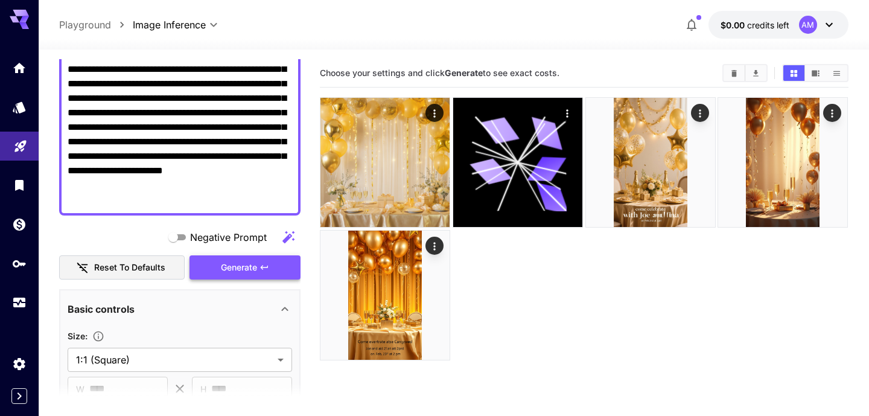
click at [227, 270] on span "Generate" at bounding box center [239, 267] width 36 height 15
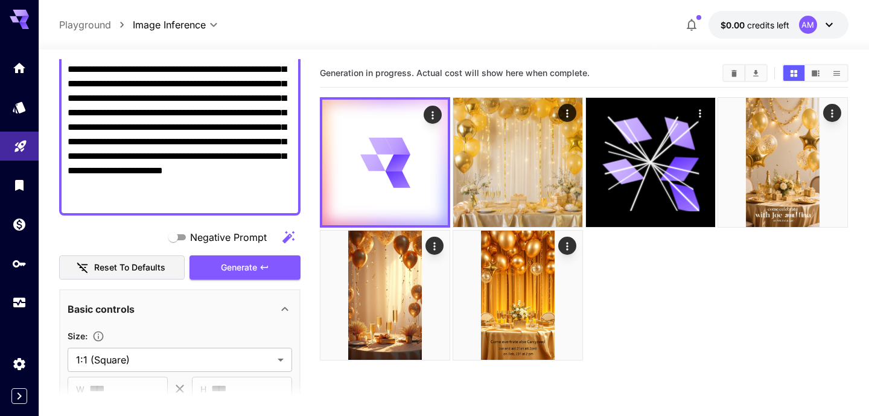
click at [833, 25] on icon at bounding box center [829, 25] width 14 height 14
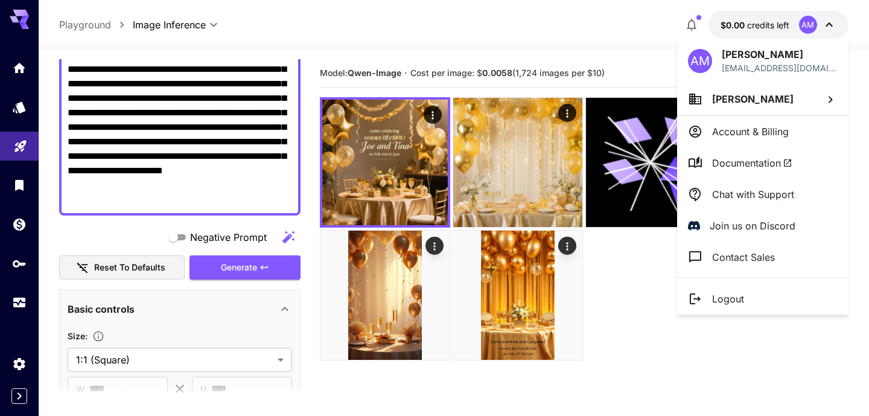
click at [392, 159] on div at bounding box center [434, 208] width 869 height 416
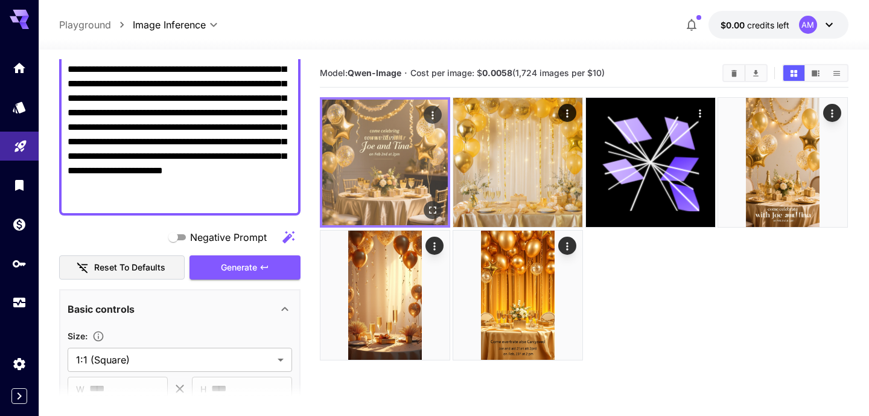
click at [400, 133] on img at bounding box center [385, 163] width 126 height 126
click at [433, 208] on icon "Open in fullscreen" at bounding box center [433, 210] width 12 height 12
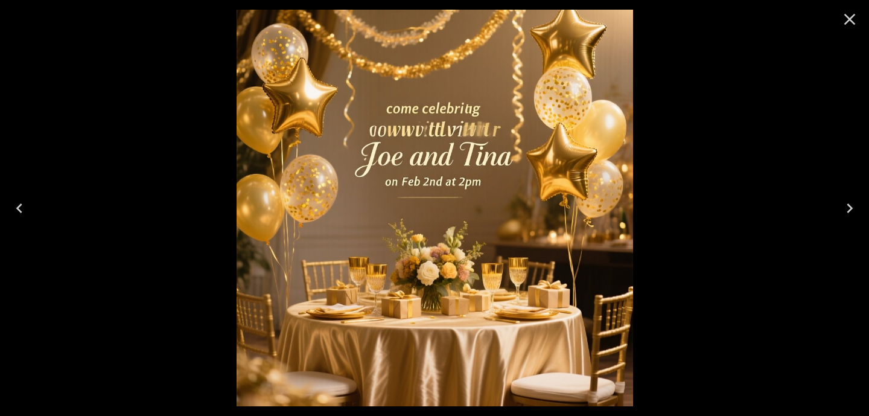
click at [842, 21] on icon "Close" at bounding box center [849, 19] width 19 height 19
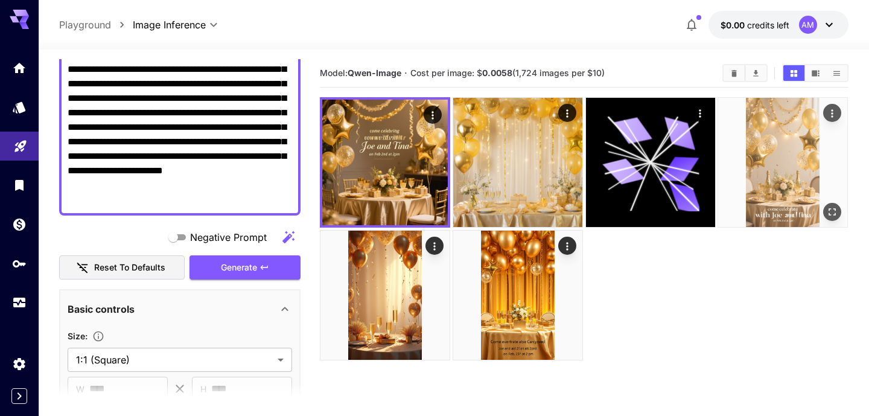
click at [773, 177] on img at bounding box center [782, 162] width 129 height 129
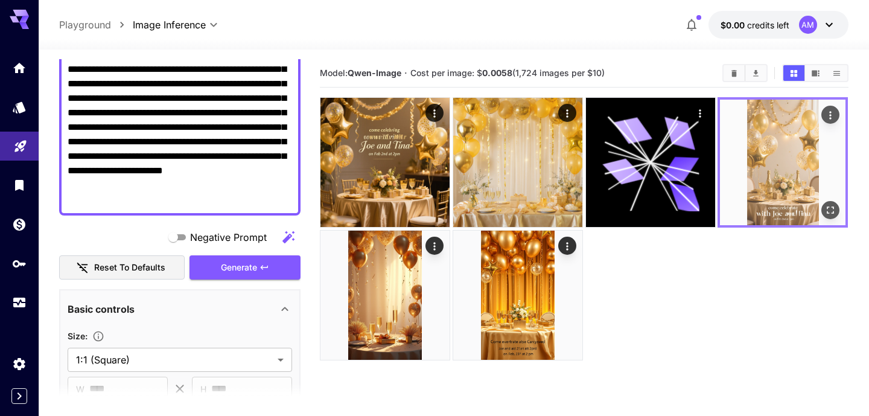
click at [828, 209] on icon "Open in fullscreen" at bounding box center [831, 210] width 12 height 12
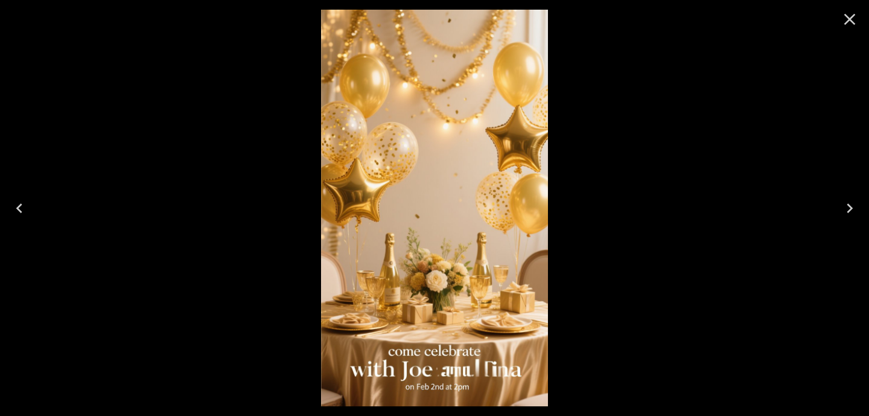
click at [848, 16] on icon "Close" at bounding box center [849, 19] width 11 height 11
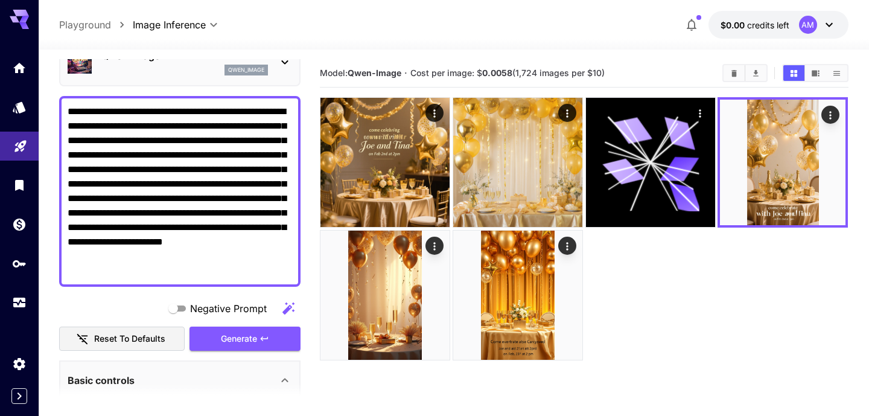
scroll to position [0, 0]
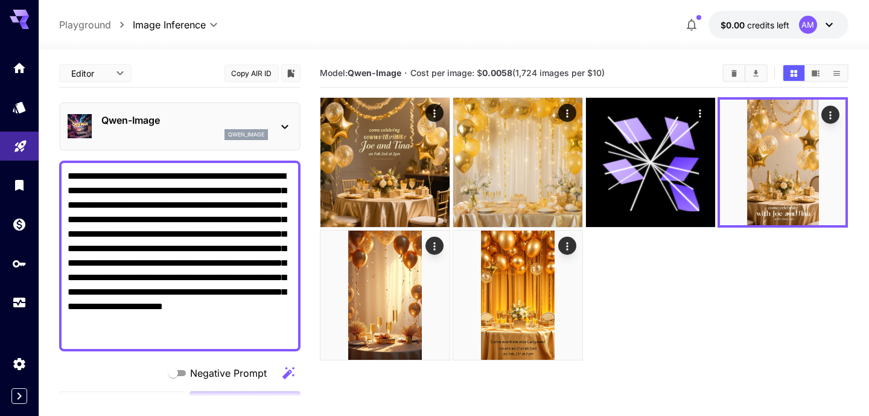
click at [282, 124] on icon at bounding box center [285, 127] width 14 height 14
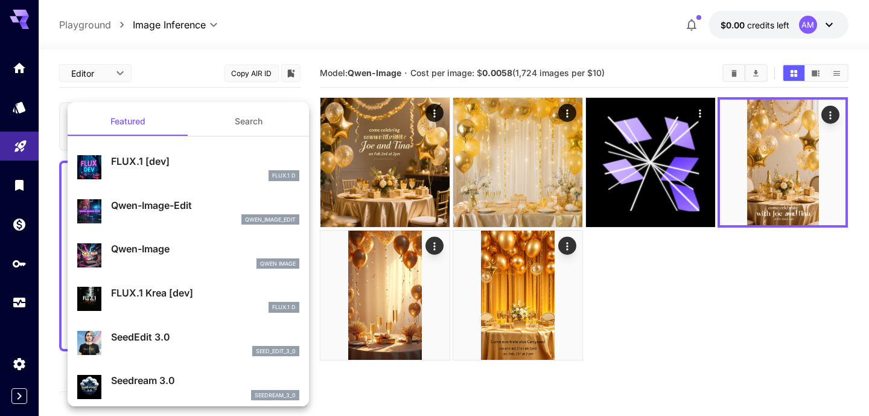
click at [239, 121] on button "Search" at bounding box center [248, 121] width 121 height 29
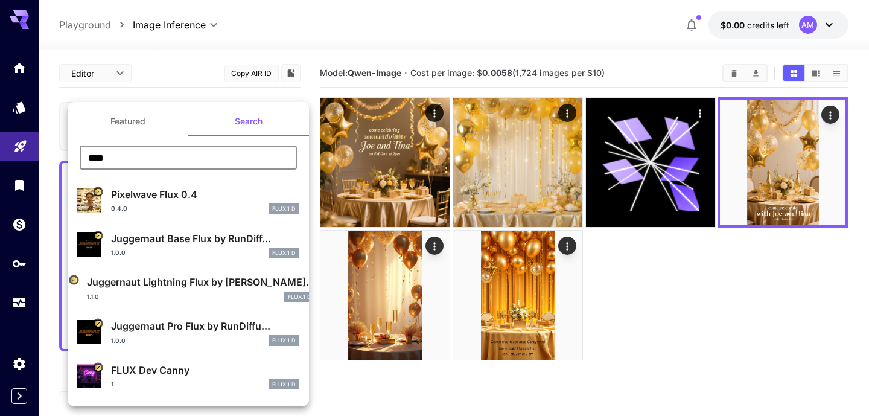
click at [178, 151] on input "****" at bounding box center [188, 157] width 217 height 24
type input "*"
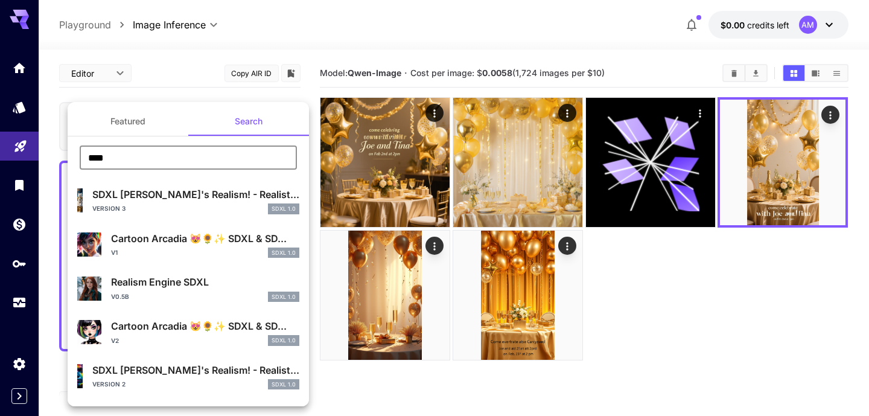
click at [173, 161] on input "****" at bounding box center [188, 157] width 217 height 24
type input "********"
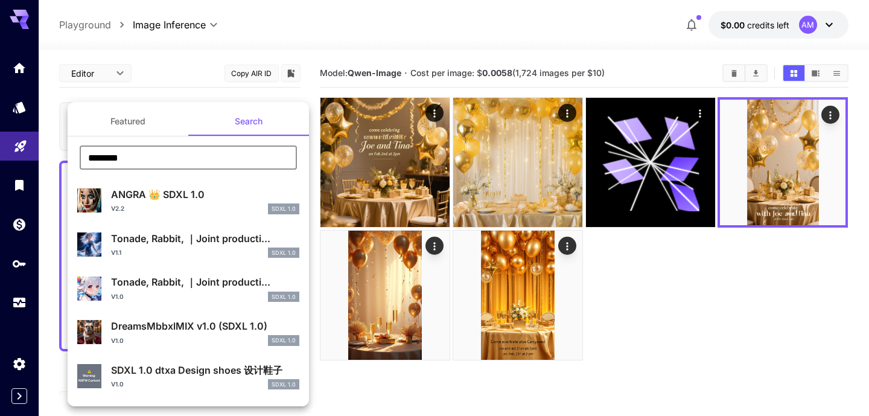
click at [183, 210] on div "v2.2 SDXL 1.0" at bounding box center [205, 208] width 188 height 11
type input "***"
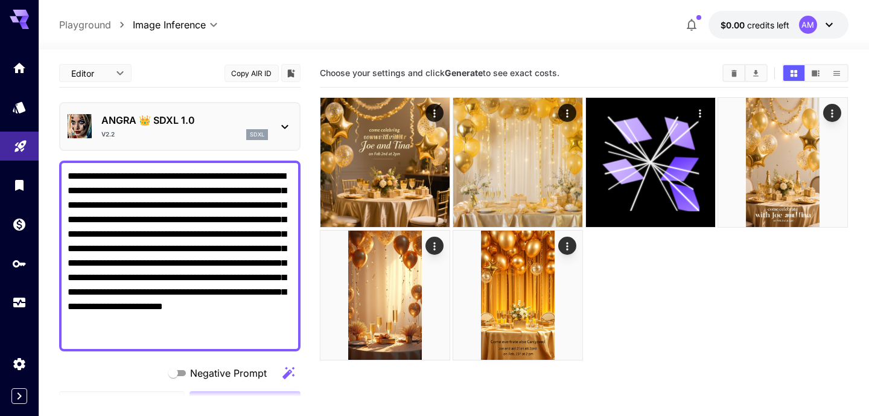
click at [287, 126] on icon at bounding box center [285, 127] width 14 height 14
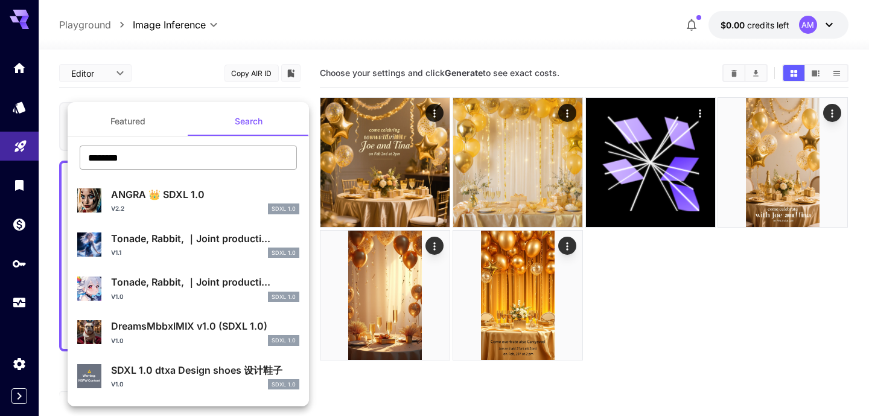
click at [122, 155] on input "********" at bounding box center [188, 157] width 217 height 24
type input "*"
click at [128, 118] on button "Featured" at bounding box center [128, 121] width 121 height 29
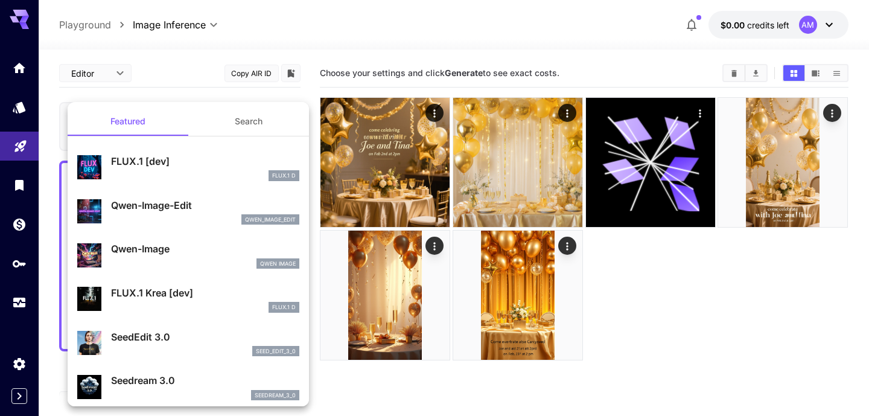
click at [656, 342] on div at bounding box center [434, 208] width 869 height 416
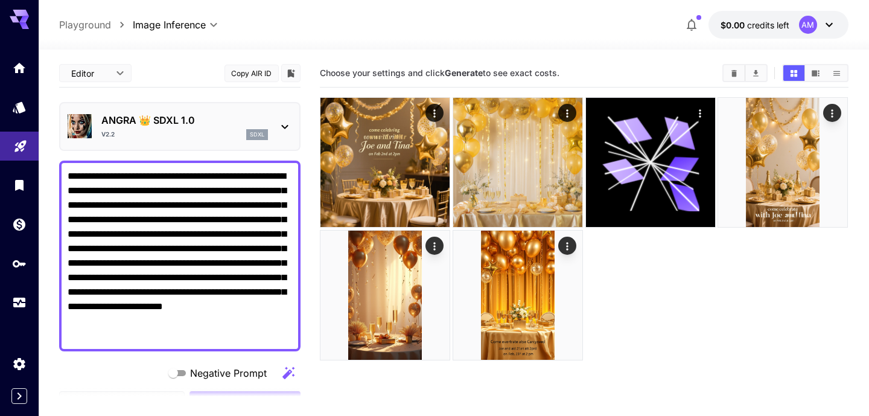
click at [639, 349] on div at bounding box center [584, 228] width 528 height 263
click at [653, 305] on div at bounding box center [584, 228] width 528 height 263
click at [831, 24] on icon at bounding box center [829, 25] width 7 height 4
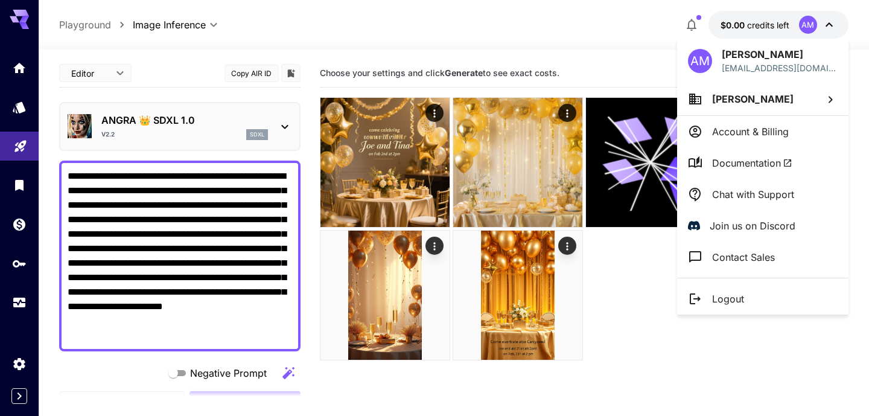
click at [284, 23] on div at bounding box center [434, 208] width 869 height 416
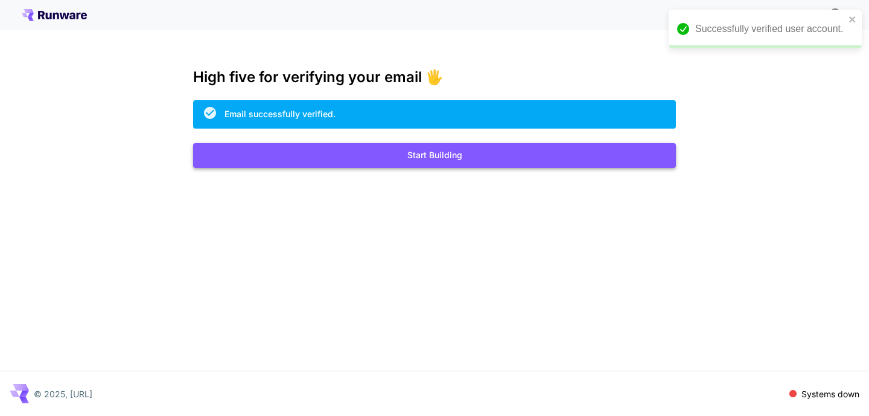
click at [450, 156] on button "Start Building" at bounding box center [434, 155] width 483 height 25
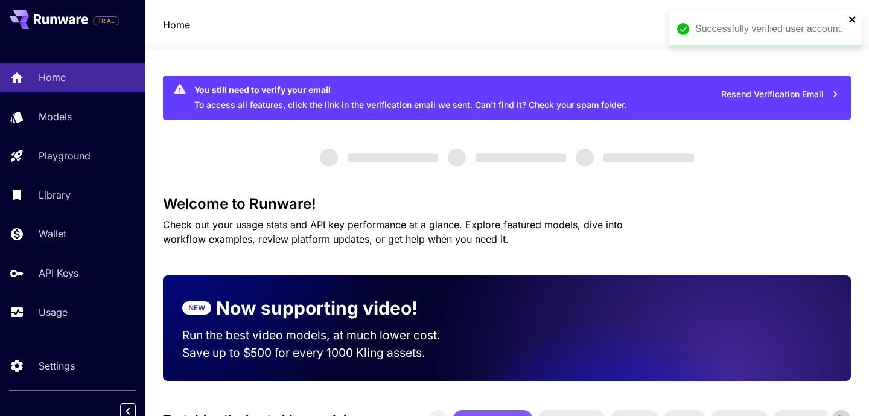
click at [853, 16] on icon "close" at bounding box center [853, 19] width 8 height 10
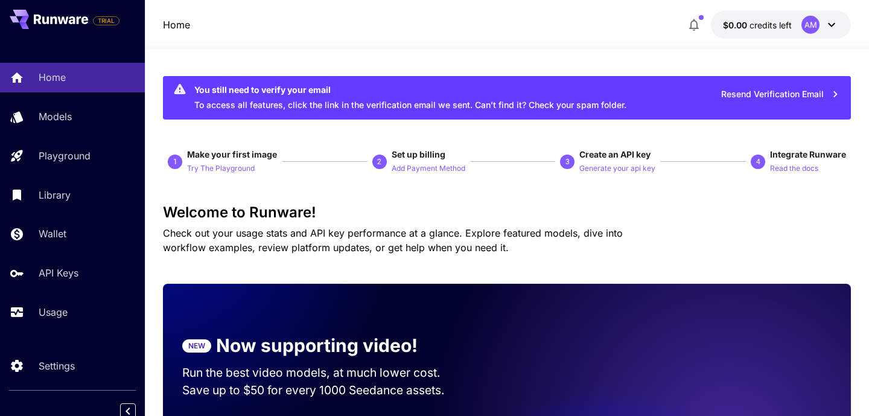
click at [833, 27] on icon at bounding box center [831, 25] width 14 height 14
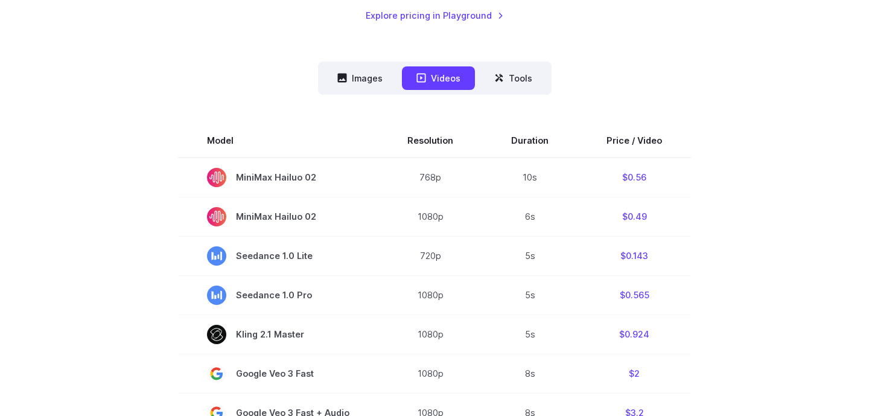
scroll to position [196, 0]
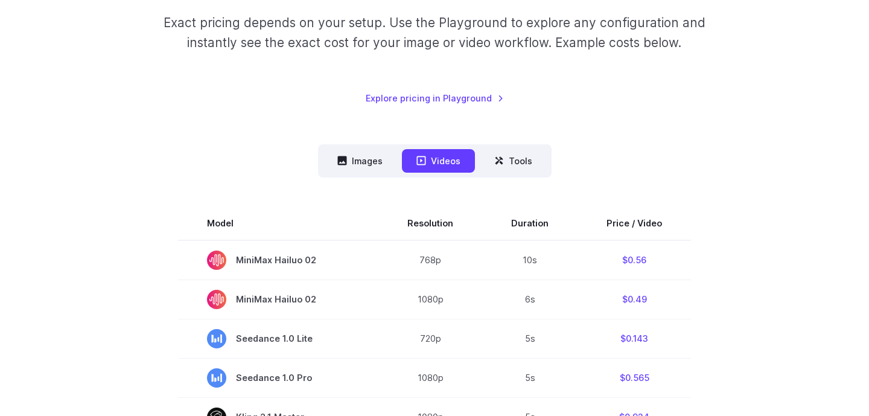
click at [365, 149] on button "Images" at bounding box center [360, 161] width 74 height 24
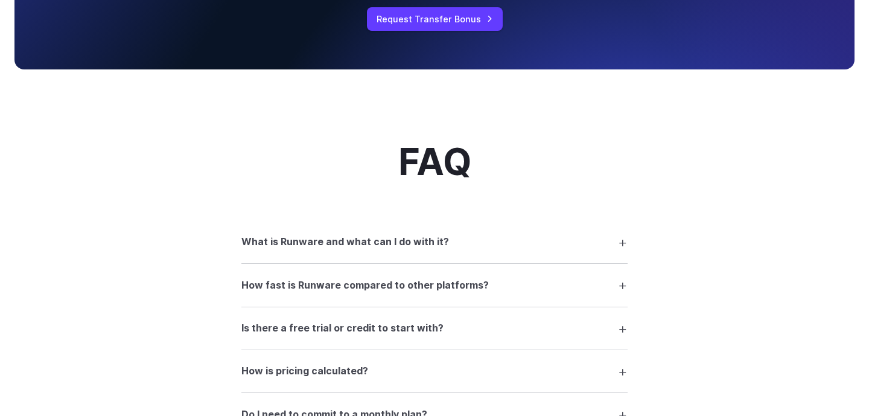
scroll to position [1249, 0]
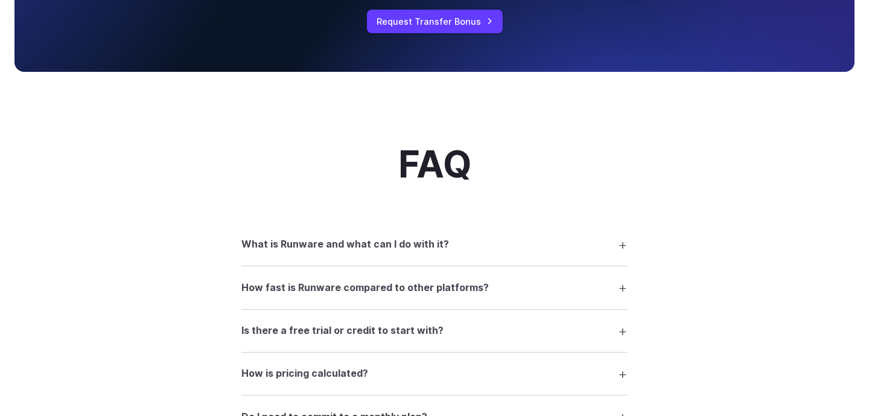
click at [623, 249] on summary "What is Runware and what can I do with it?" at bounding box center [434, 244] width 386 height 23
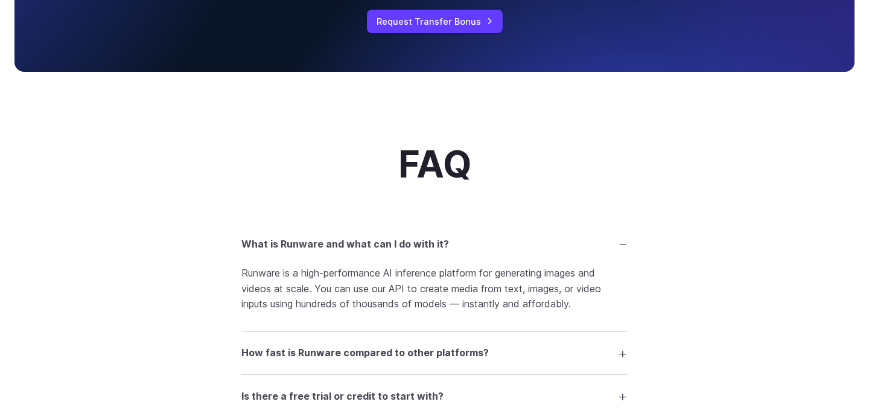
click at [623, 249] on summary "What is Runware and what can I do with it?" at bounding box center [434, 244] width 386 height 23
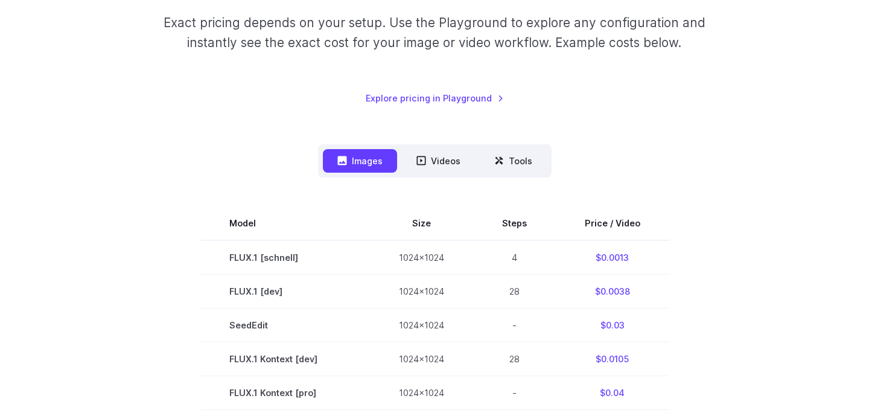
scroll to position [0, 0]
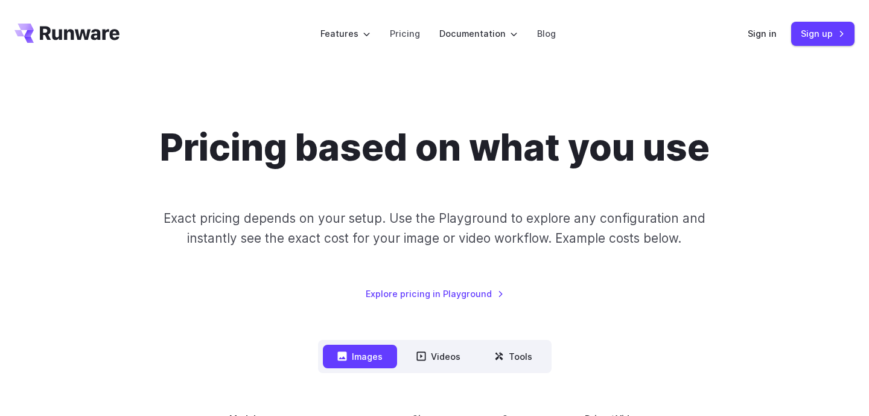
click at [828, 165] on div "Pricing based on what you use Exact pricing depends on your setup. Use the Play…" at bounding box center [434, 214] width 840 height 176
